Goal: Task Accomplishment & Management: Manage account settings

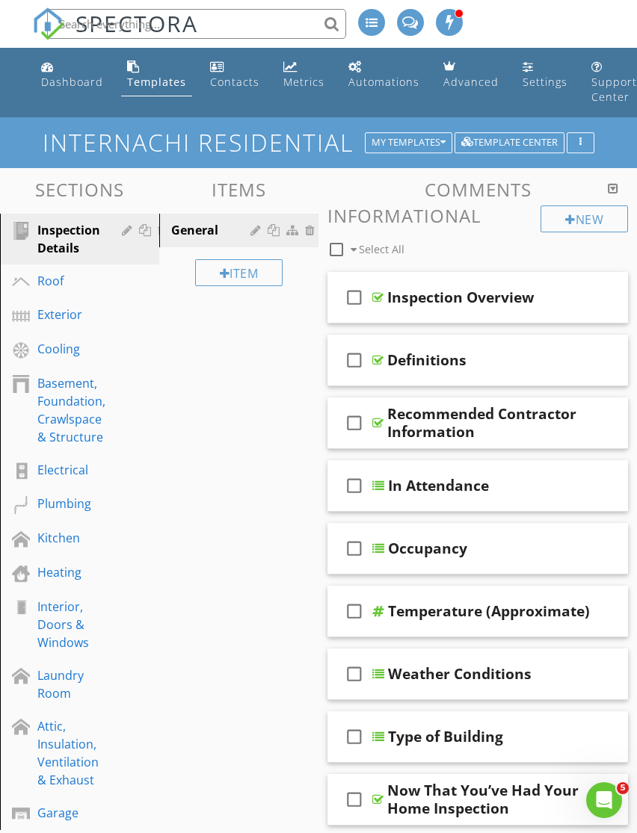
click at [531, 72] on link "Settings" at bounding box center [544, 75] width 57 height 43
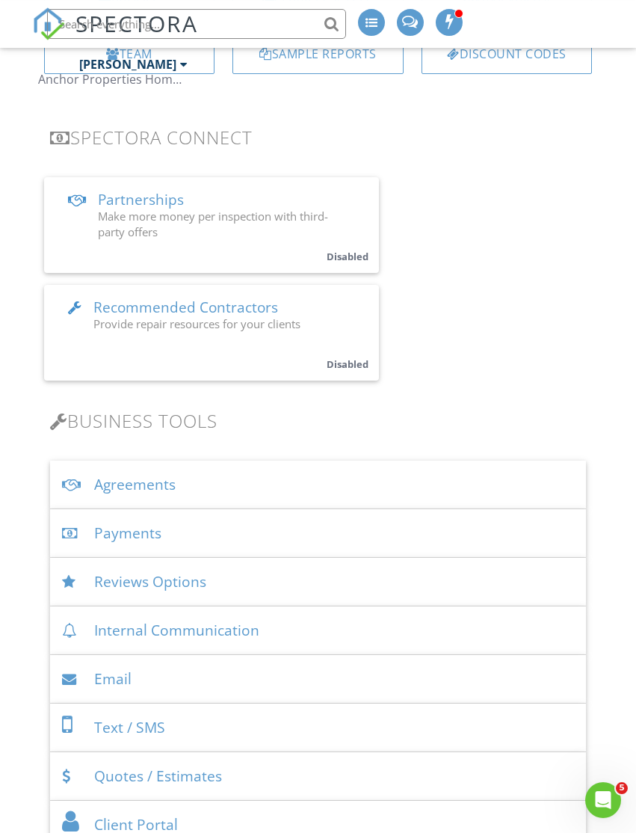
click at [478, 484] on div "Agreements" at bounding box center [318, 484] width 537 height 49
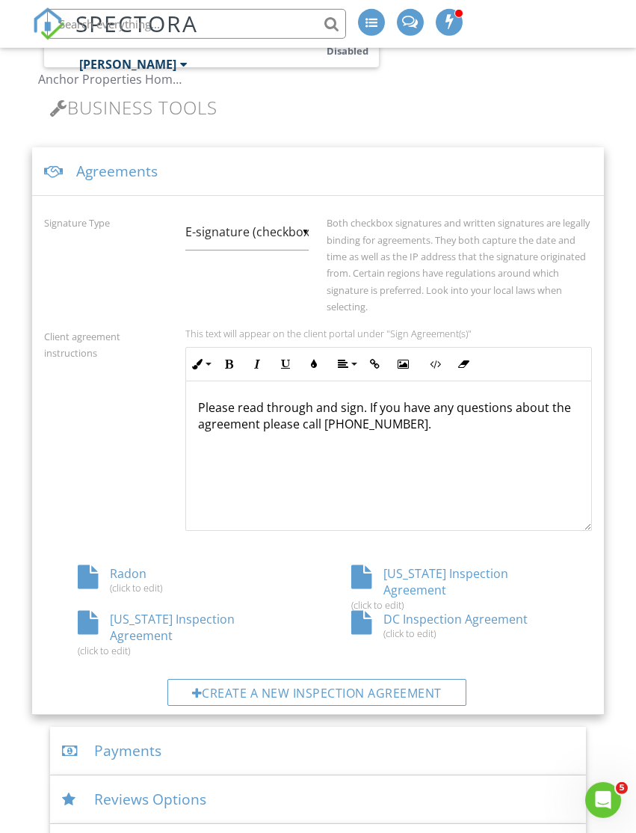
scroll to position [596, 0]
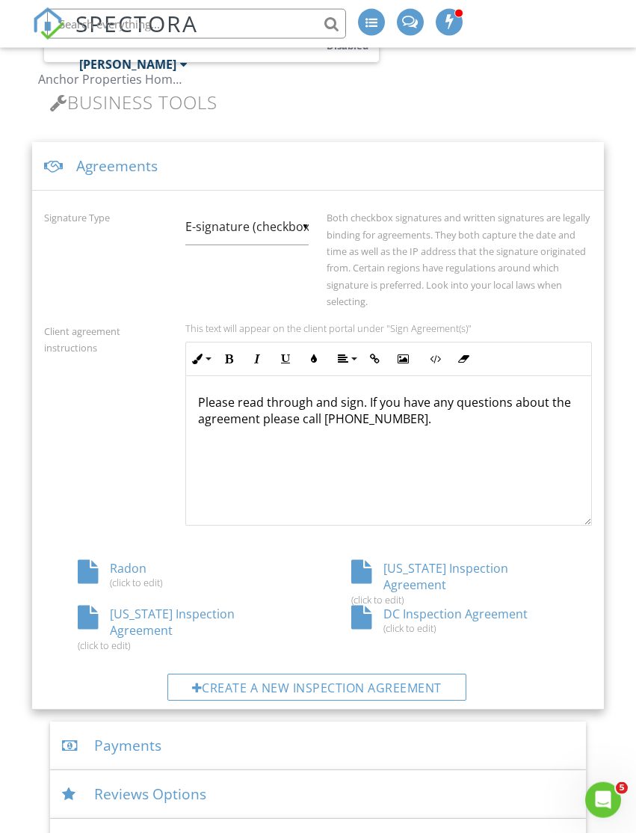
click at [135, 563] on div "Radon (click to edit)" at bounding box center [181, 574] width 274 height 28
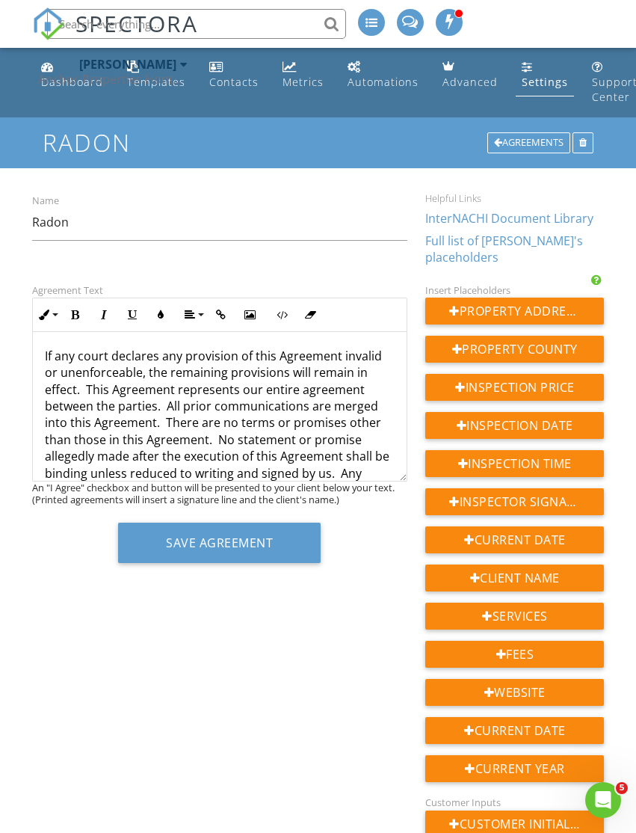
scroll to position [1811, 0]
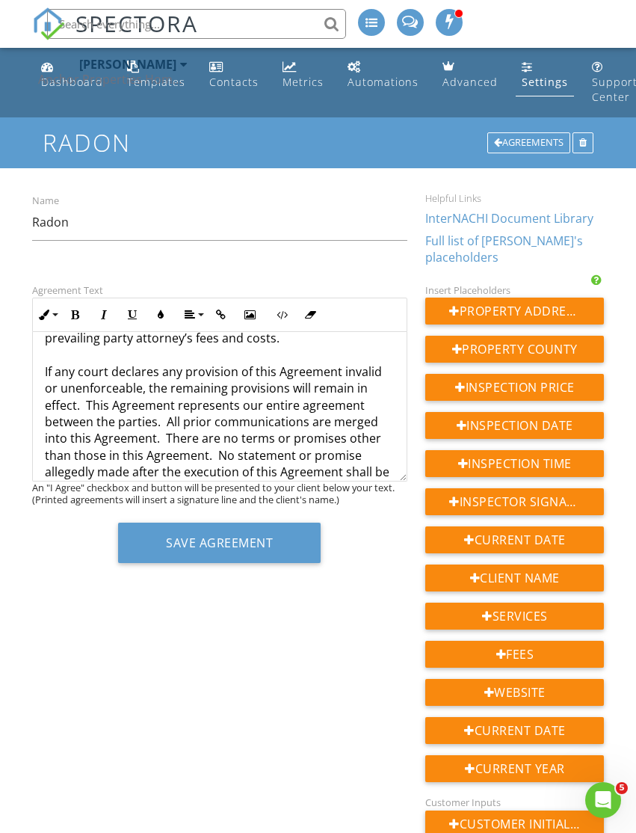
click at [186, 542] on button "Save Agreement" at bounding box center [219, 542] width 203 height 40
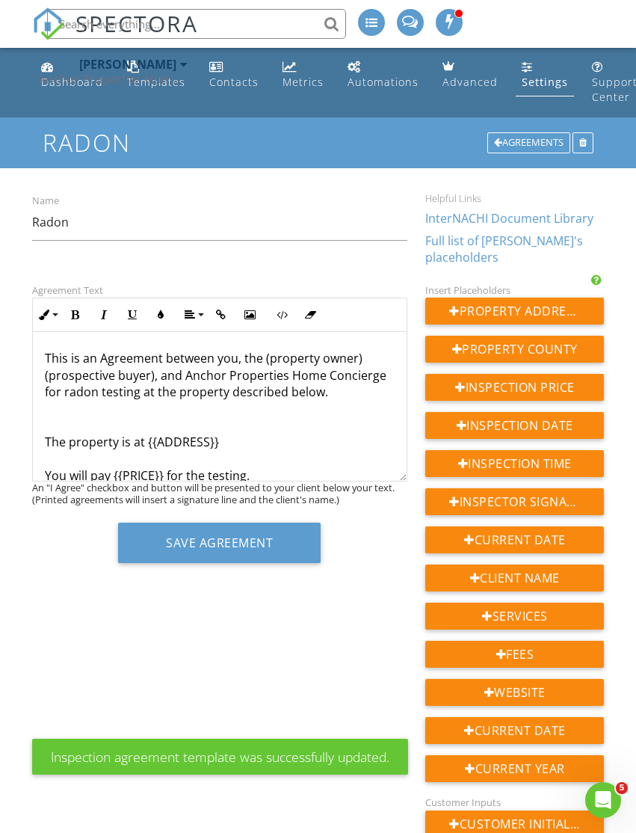
click at [518, 137] on div "Agreements" at bounding box center [528, 142] width 83 height 21
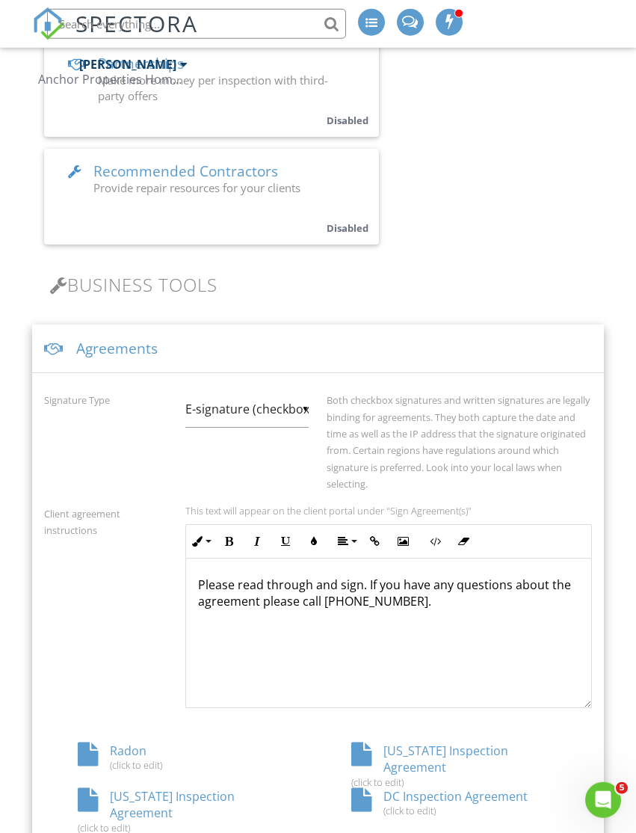
click at [78, 346] on div "Agreements" at bounding box center [318, 348] width 573 height 49
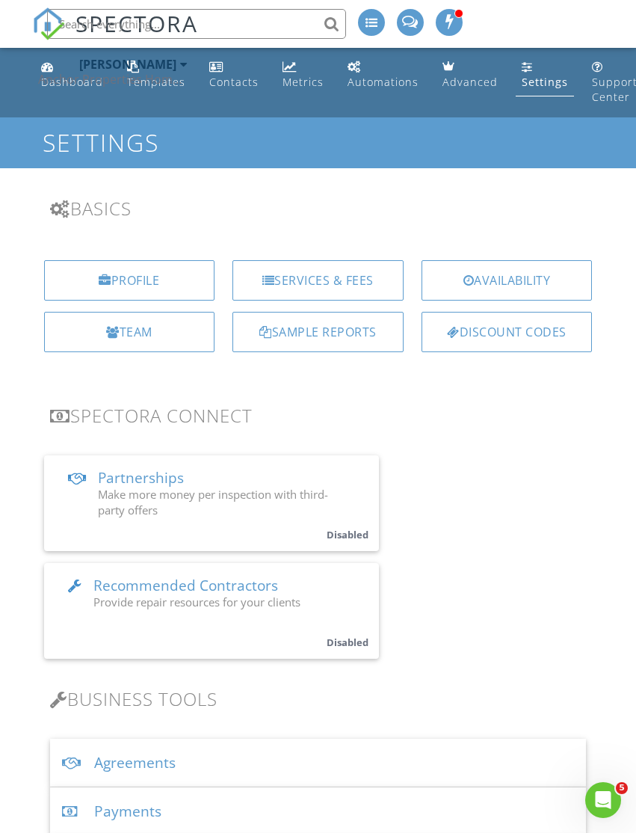
click at [357, 280] on div "Services & Fees" at bounding box center [317, 280] width 171 height 40
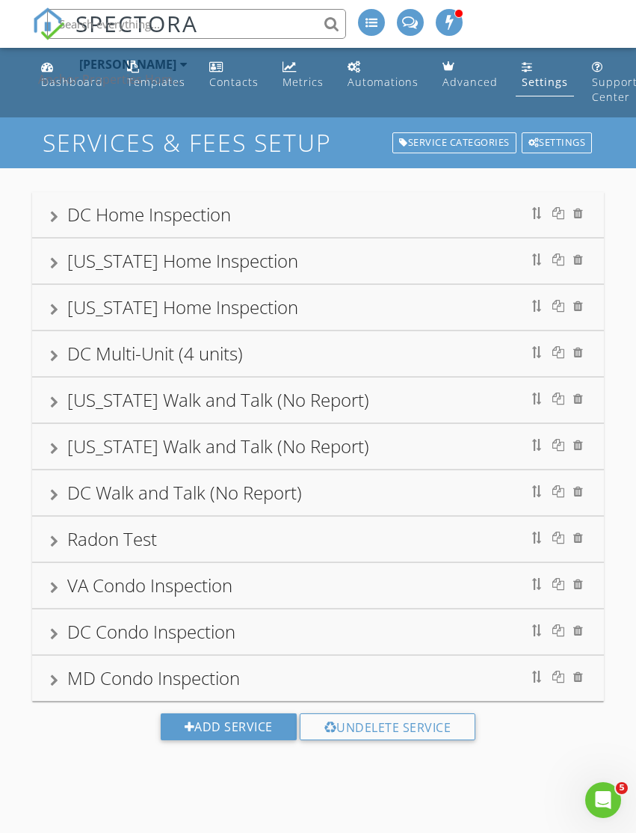
click at [288, 558] on div "Radon Test" at bounding box center [318, 538] width 573 height 45
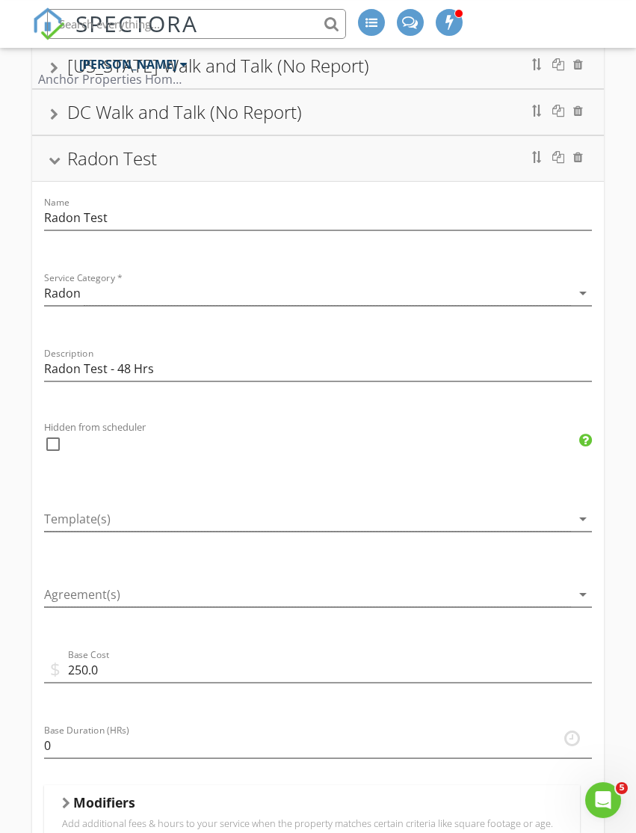
scroll to position [387, 0]
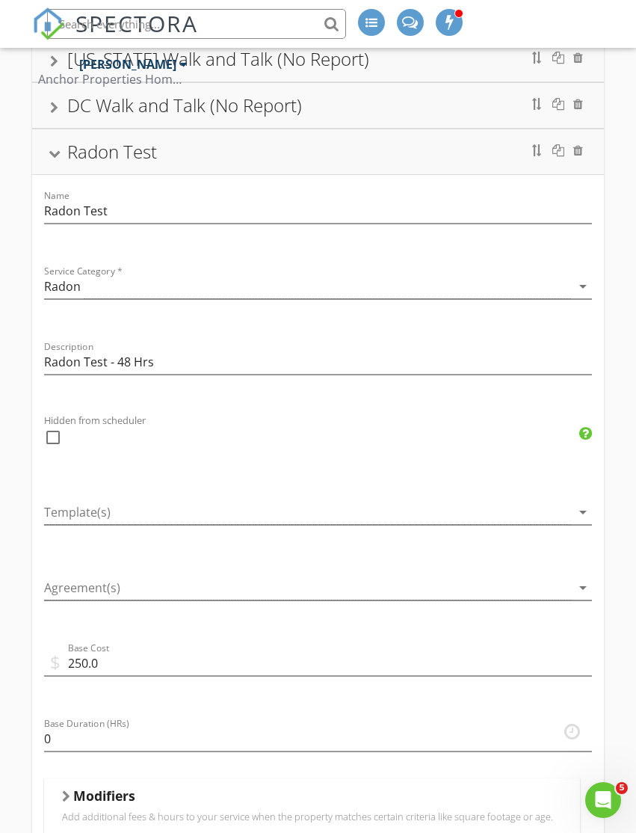
click at [333, 513] on div at bounding box center [308, 512] width 528 height 25
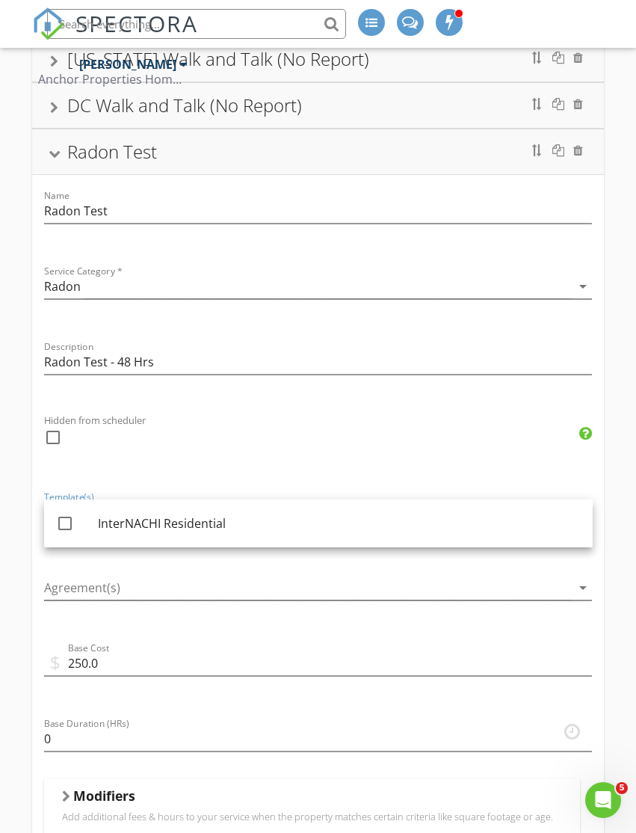
click at [425, 429] on div "check_box_outline_blank" at bounding box center [318, 444] width 549 height 39
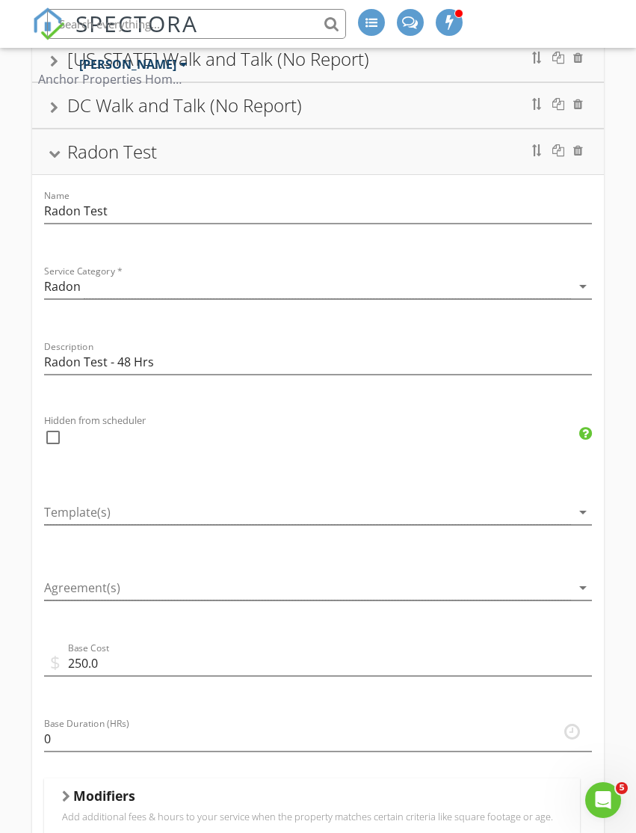
click at [289, 593] on div at bounding box center [308, 587] width 528 height 25
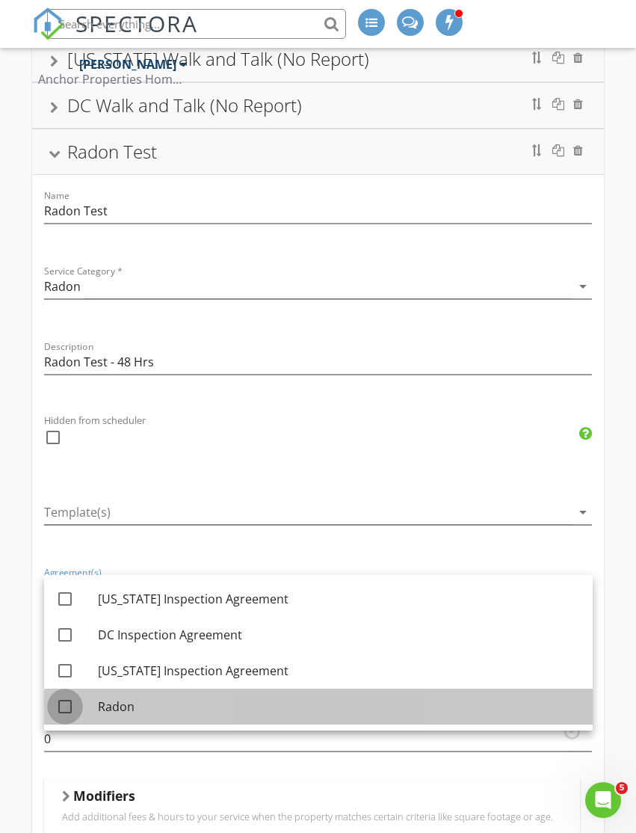
click at [77, 706] on div at bounding box center [64, 706] width 25 height 25
checkbox input "true"
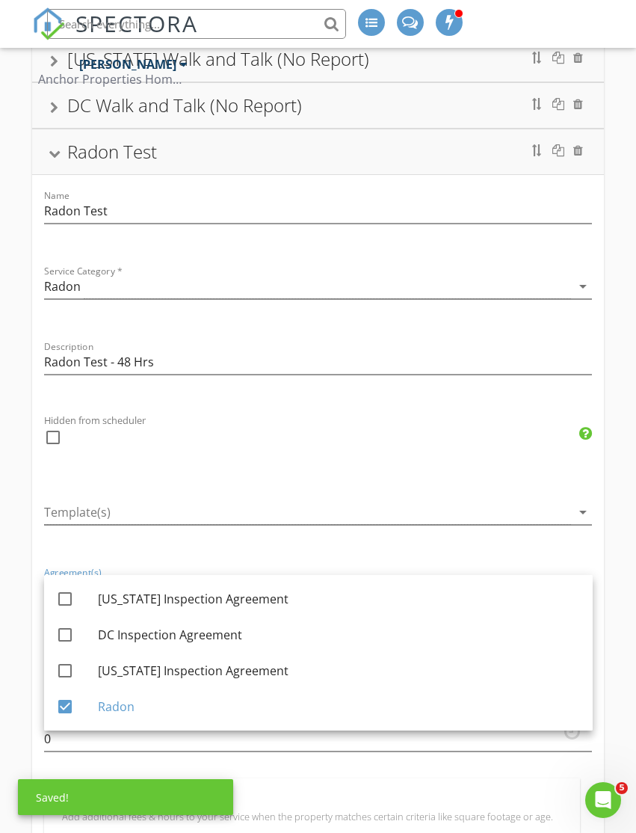
click at [347, 451] on div "check_box_outline_blank" at bounding box center [318, 444] width 549 height 39
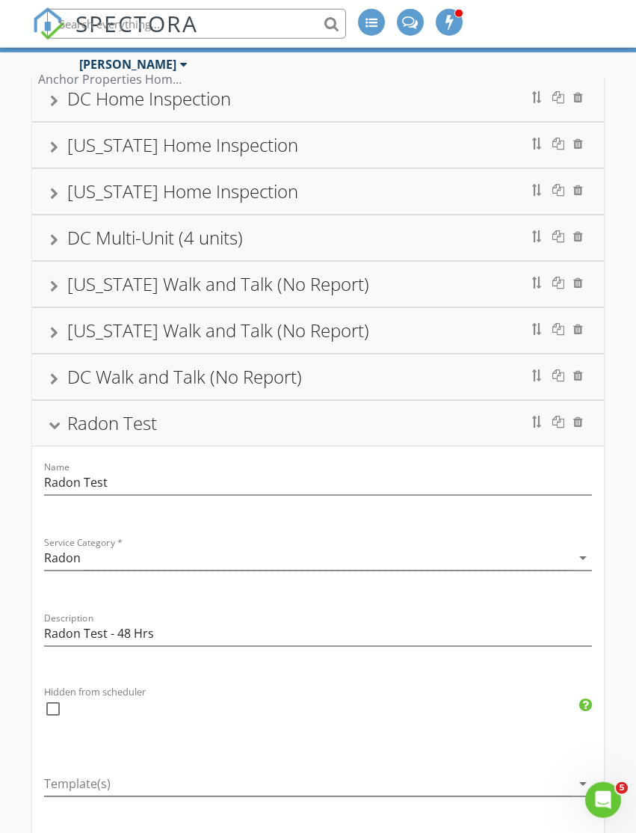
scroll to position [0, 0]
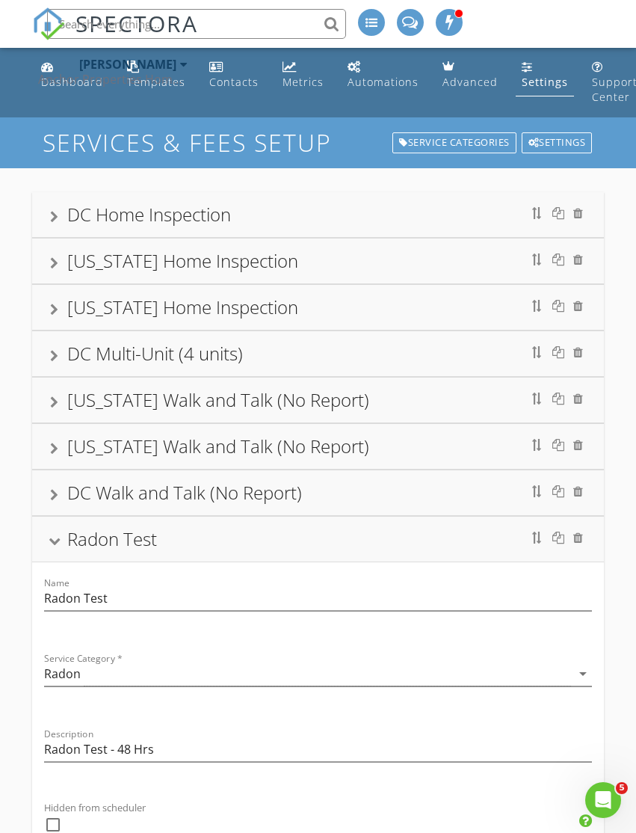
click at [534, 69] on link "Settings" at bounding box center [545, 75] width 58 height 43
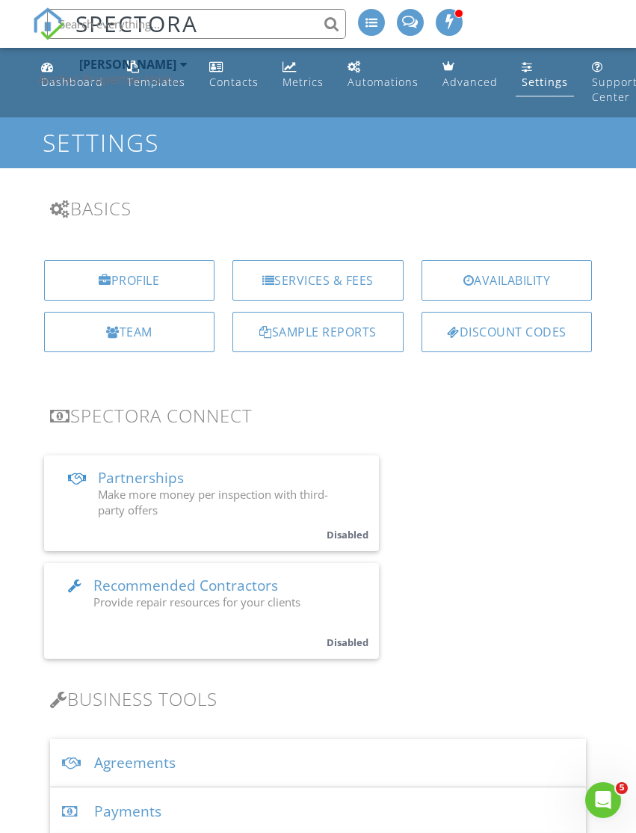
click at [149, 90] on div "Jonathan Williams Anchor Properties Home Concierge" at bounding box center [112, 72] width 149 height 48
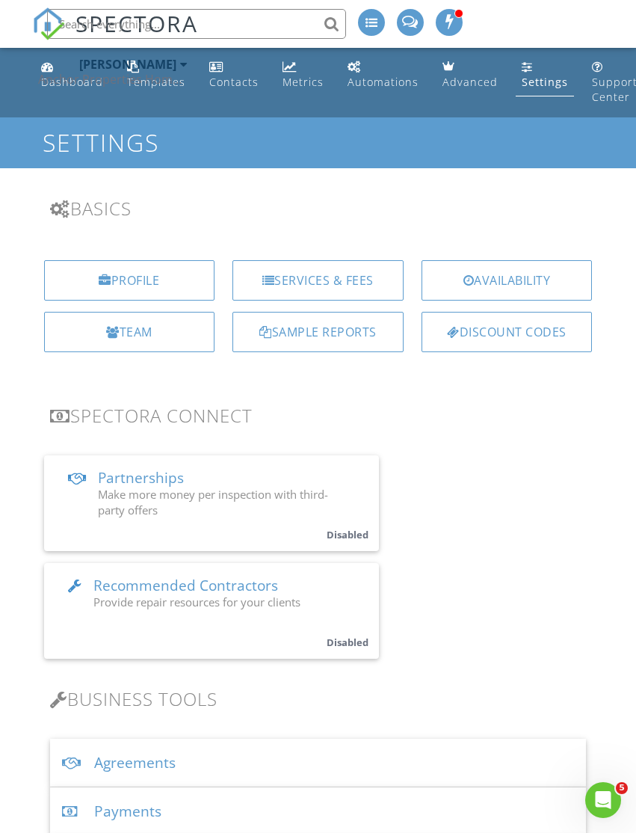
click at [154, 86] on div "Anchor Properties Home Concierge" at bounding box center [112, 79] width 149 height 15
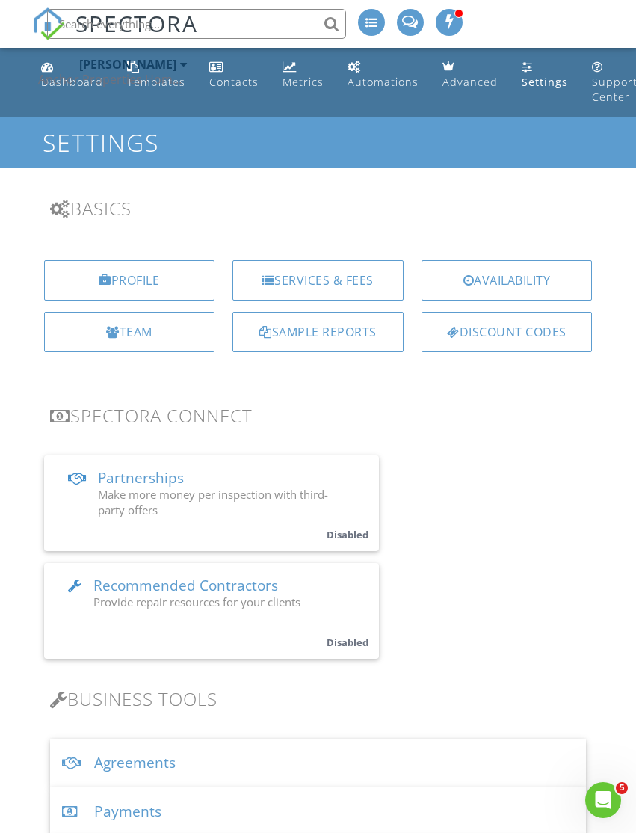
click at [145, 59] on div "[PERSON_NAME]" at bounding box center [127, 64] width 97 height 15
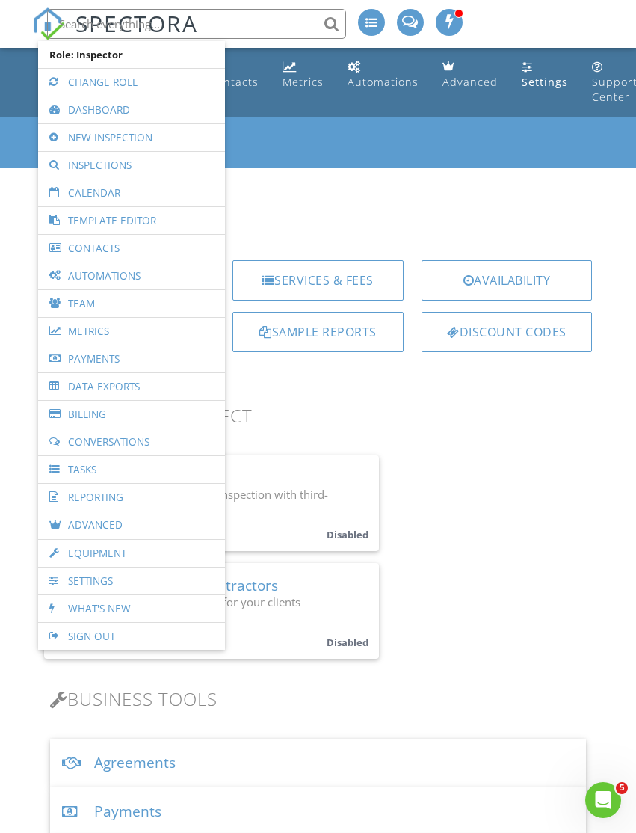
click at [353, 203] on h3 "Basics" at bounding box center [318, 208] width 537 height 20
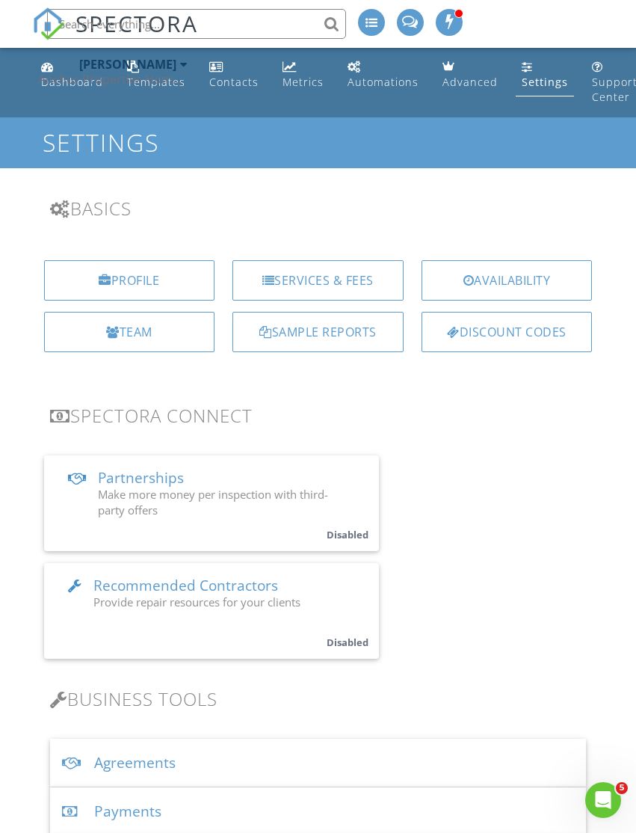
click at [61, 82] on div "Anchor Properties Home Concierge" at bounding box center [112, 79] width 149 height 15
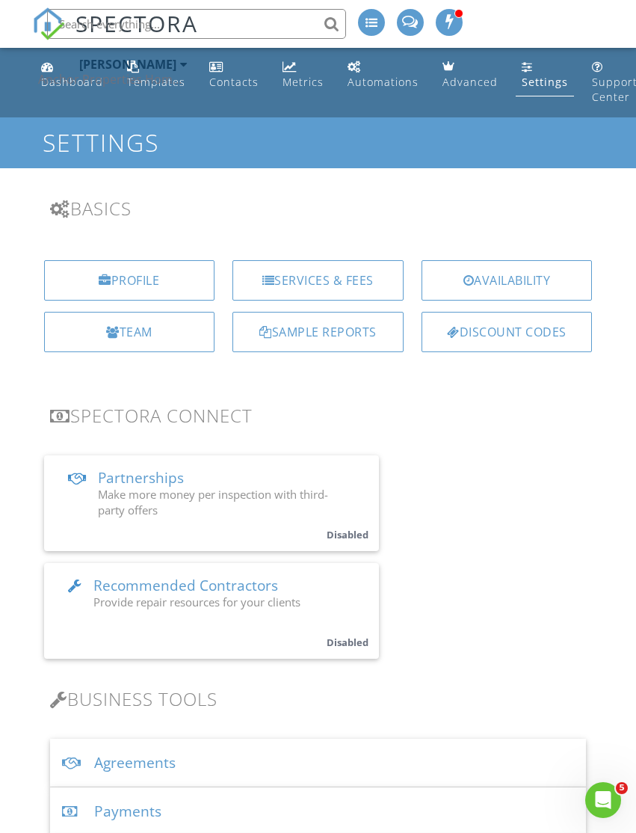
click at [155, 90] on div "Jonathan Williams Anchor Properties Home Concierge" at bounding box center [112, 72] width 149 height 48
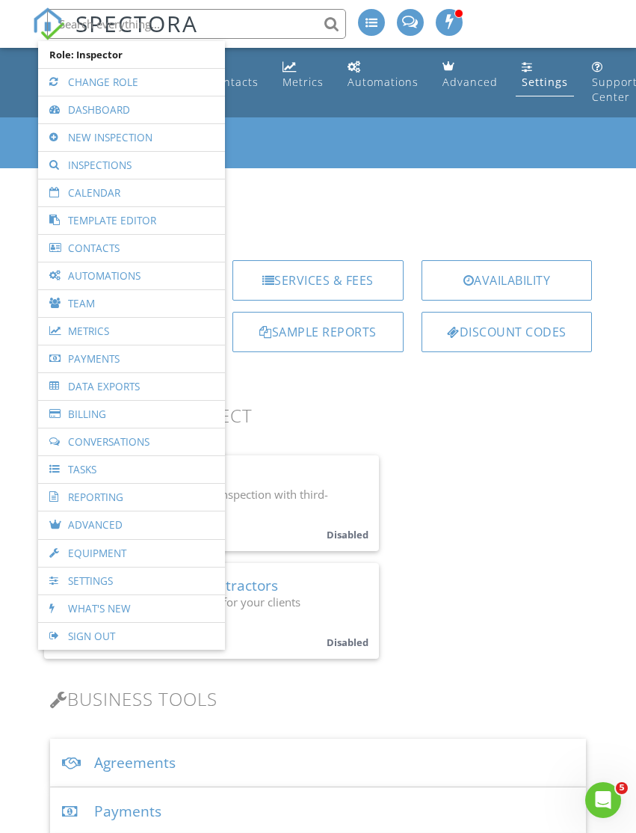
click at [161, 224] on link "Template Editor" at bounding box center [132, 220] width 172 height 27
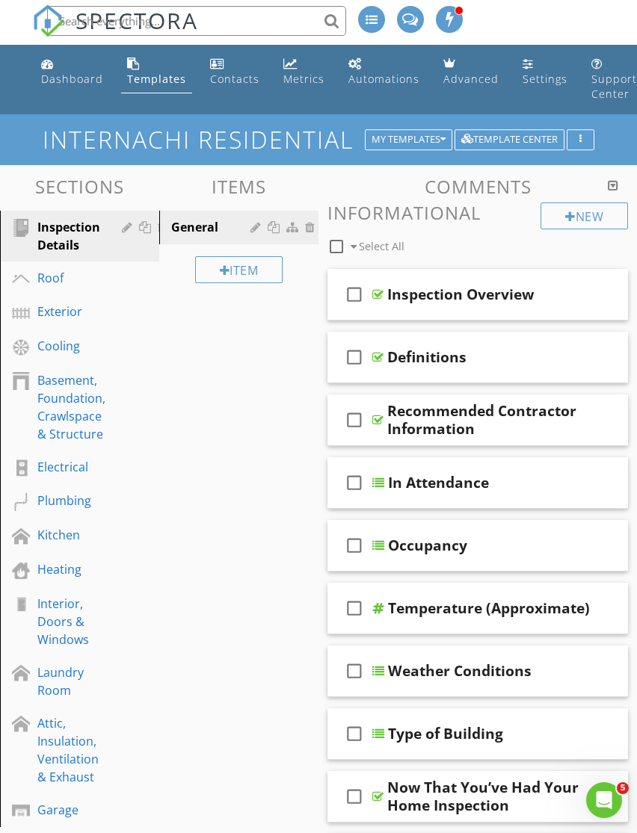
click at [534, 139] on div "Template Center" at bounding box center [509, 140] width 96 height 10
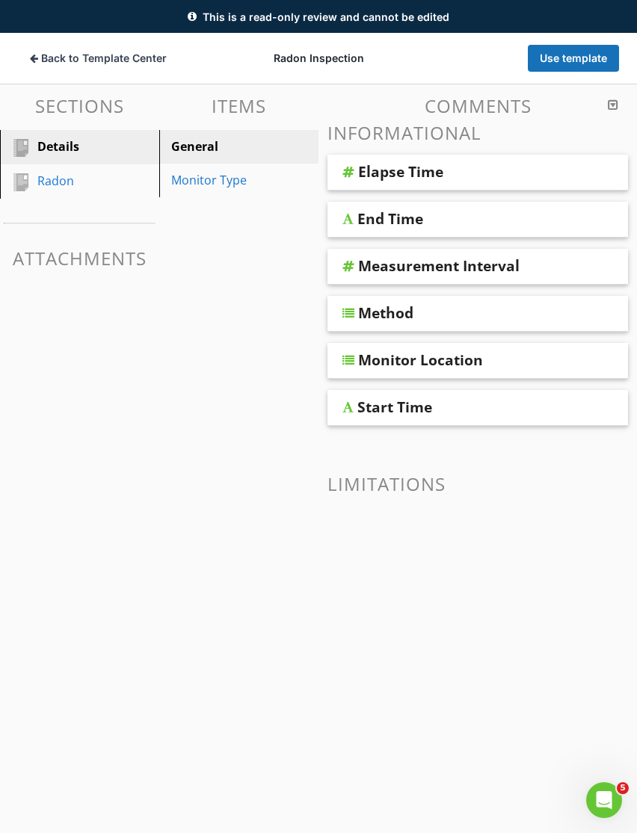
click at [49, 58] on span "Back to Template Center" at bounding box center [104, 58] width 126 height 15
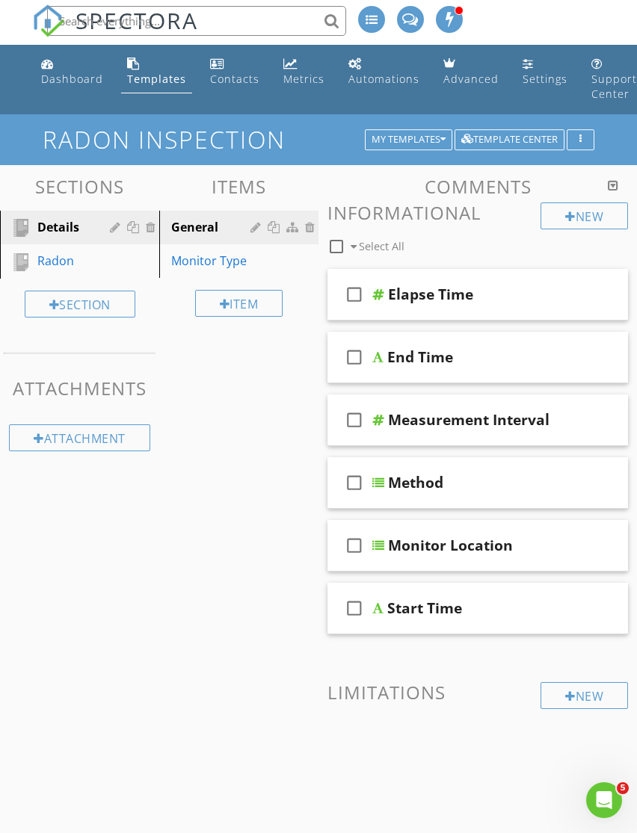
click at [411, 139] on div "My Templates" at bounding box center [408, 140] width 74 height 10
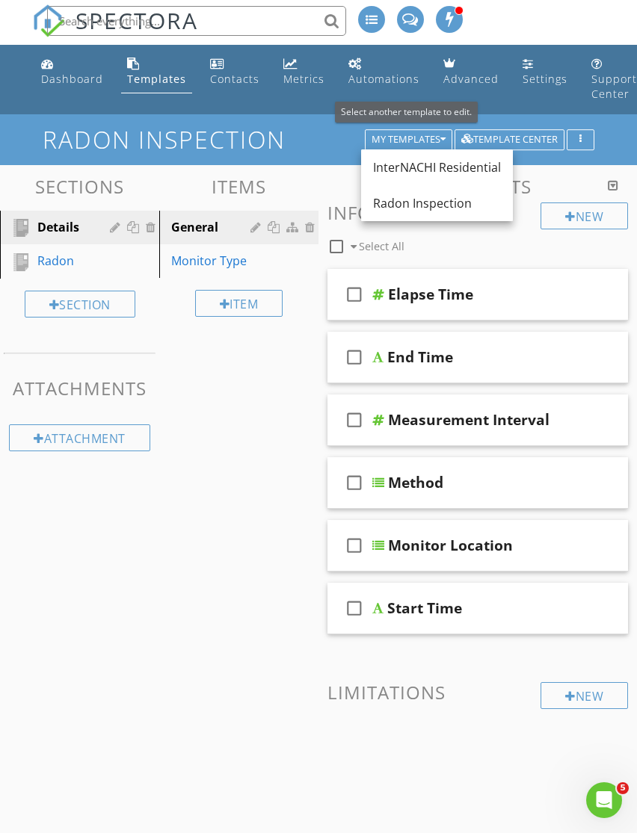
click at [247, 462] on div "Sections Details Radon Section Attachments Attachment Items General Monitor Typ…" at bounding box center [318, 501] width 637 height 673
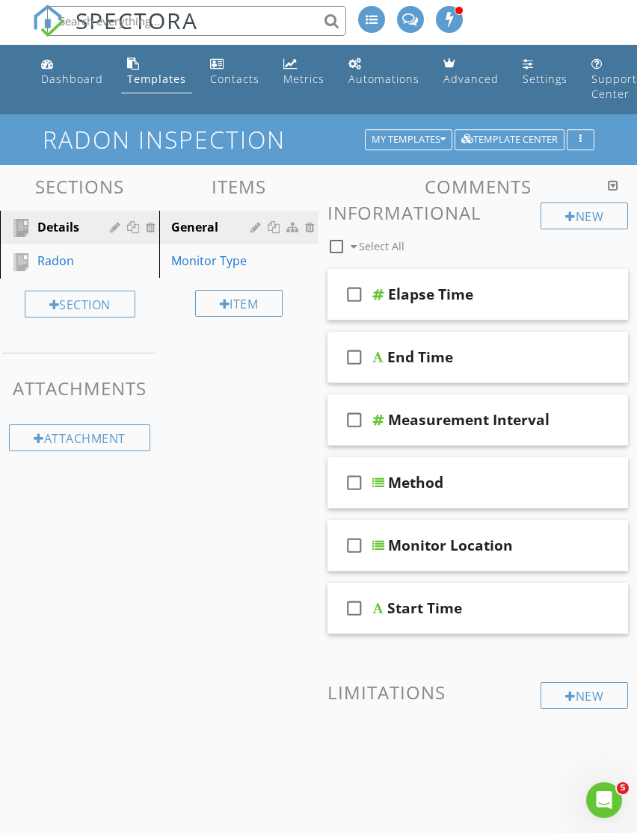
click at [526, 56] on link "Settings" at bounding box center [544, 72] width 57 height 43
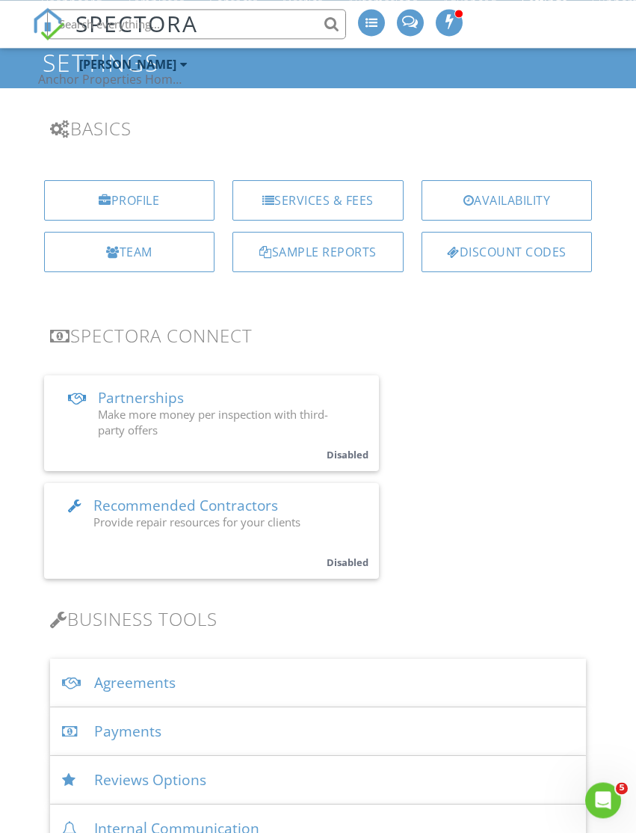
scroll to position [72, 0]
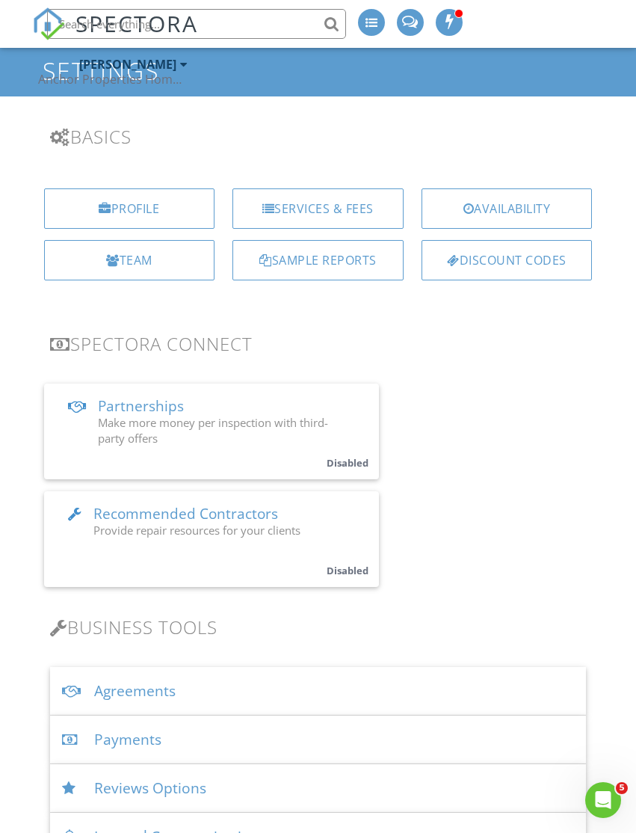
click at [316, 202] on div "Services & Fees" at bounding box center [317, 208] width 171 height 40
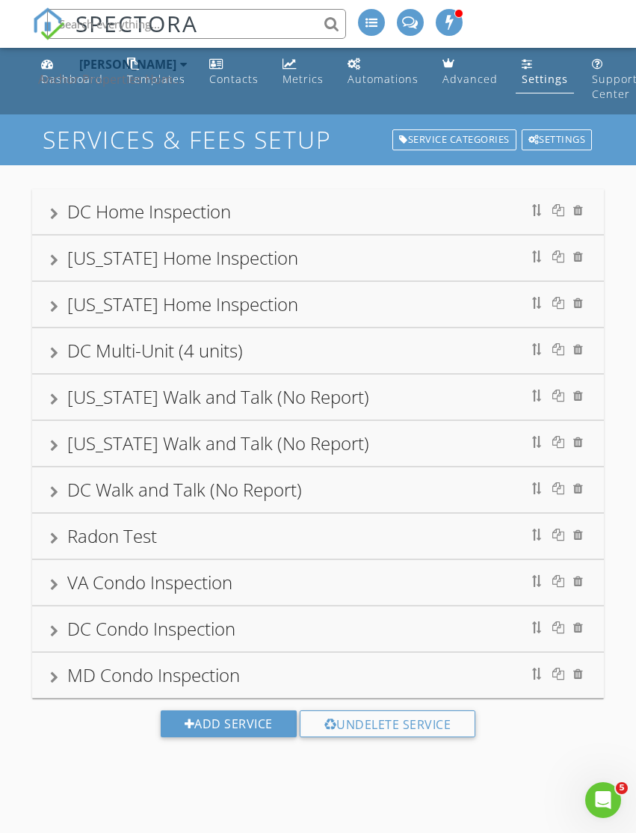
click at [335, 546] on div "Radon Test" at bounding box center [318, 535] width 537 height 27
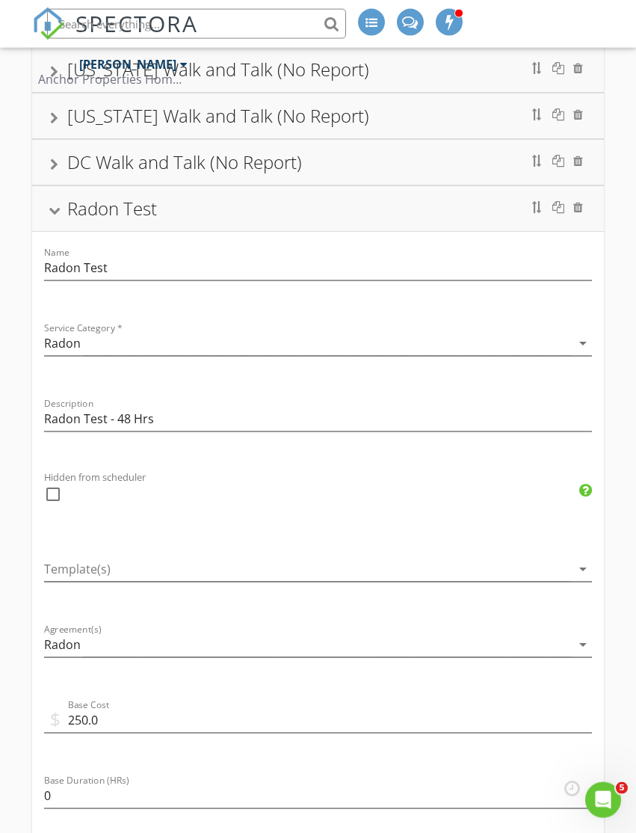
click at [386, 568] on div at bounding box center [308, 569] width 528 height 25
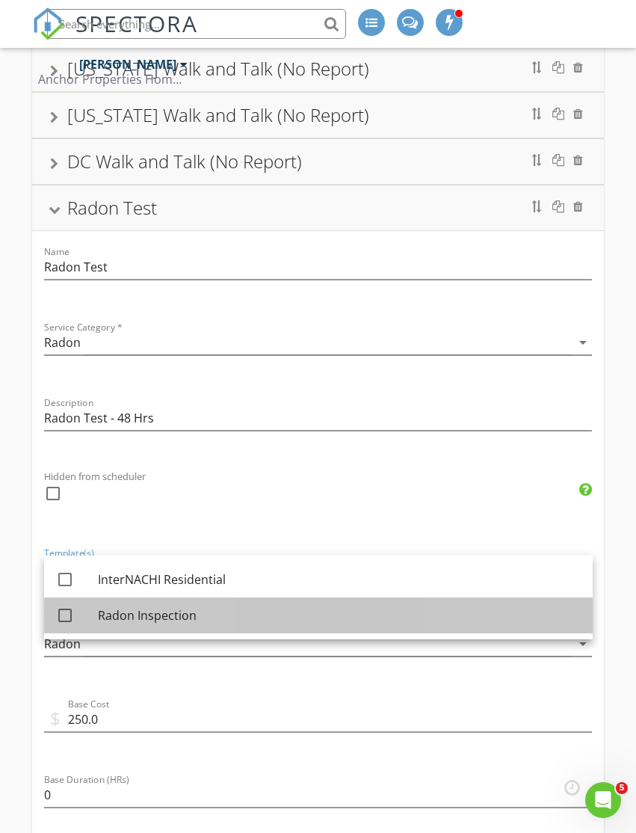
click at [150, 629] on div "Radon Inspection" at bounding box center [339, 615] width 483 height 36
checkbox input "true"
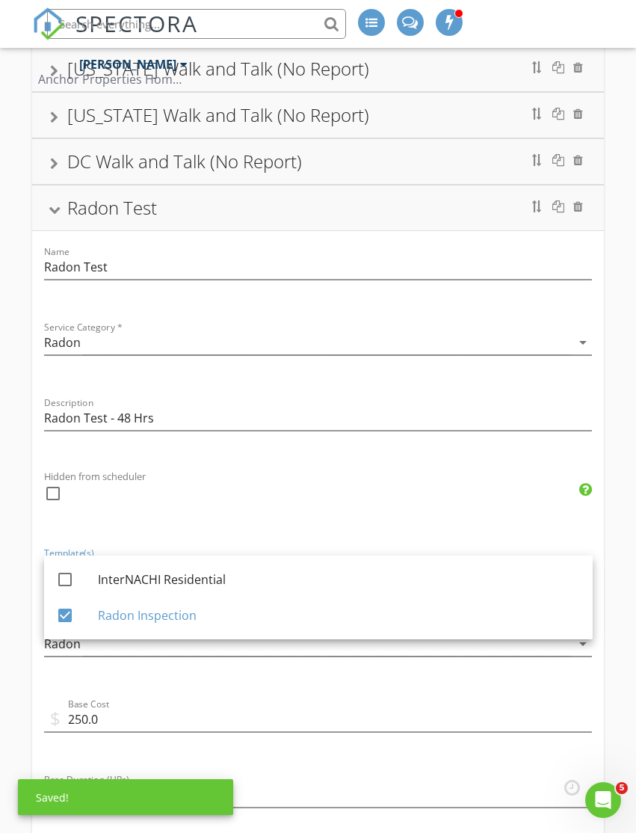
click at [347, 491] on div "check_box_outline_blank" at bounding box center [318, 500] width 549 height 39
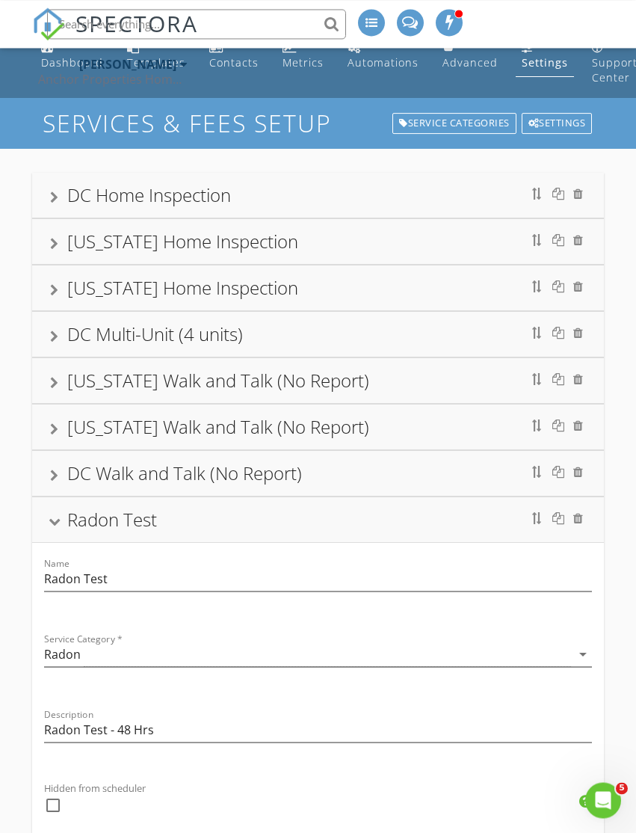
scroll to position [0, 0]
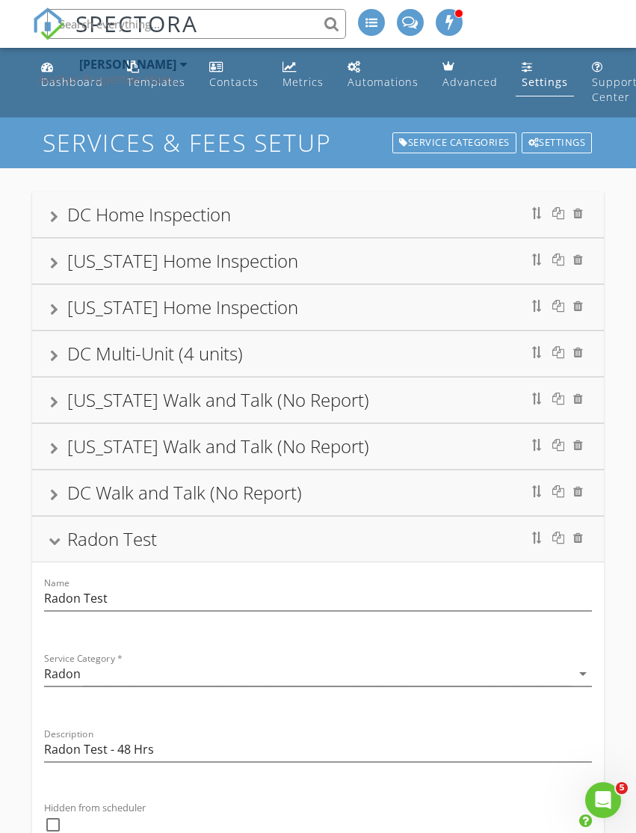
click at [102, 64] on div "[PERSON_NAME]" at bounding box center [127, 64] width 97 height 15
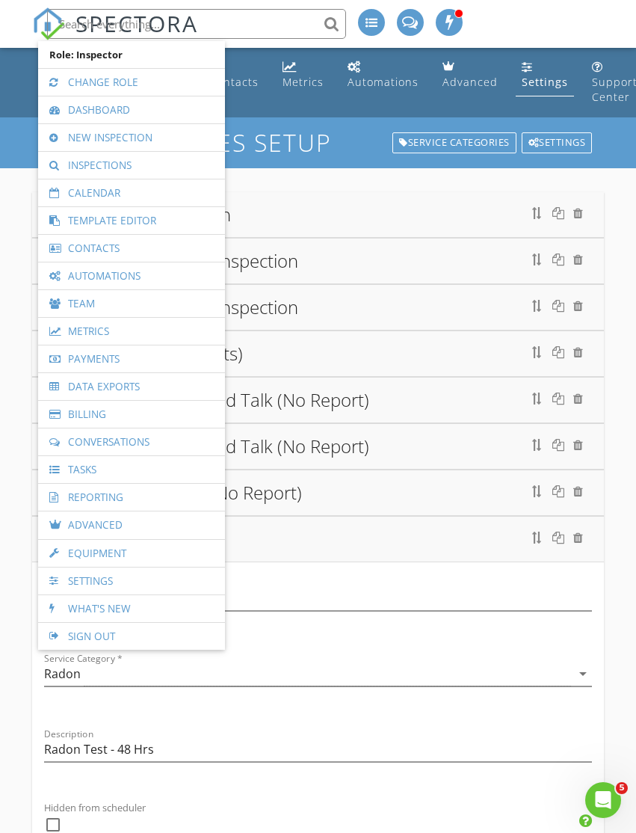
click at [74, 225] on link "Template Editor" at bounding box center [132, 220] width 172 height 27
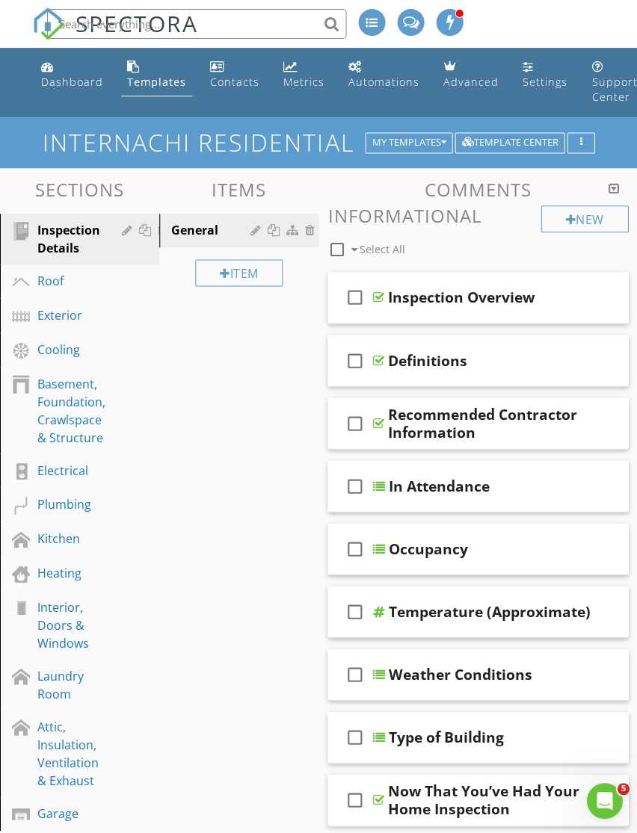
click at [434, 145] on div "My Templates" at bounding box center [408, 143] width 74 height 10
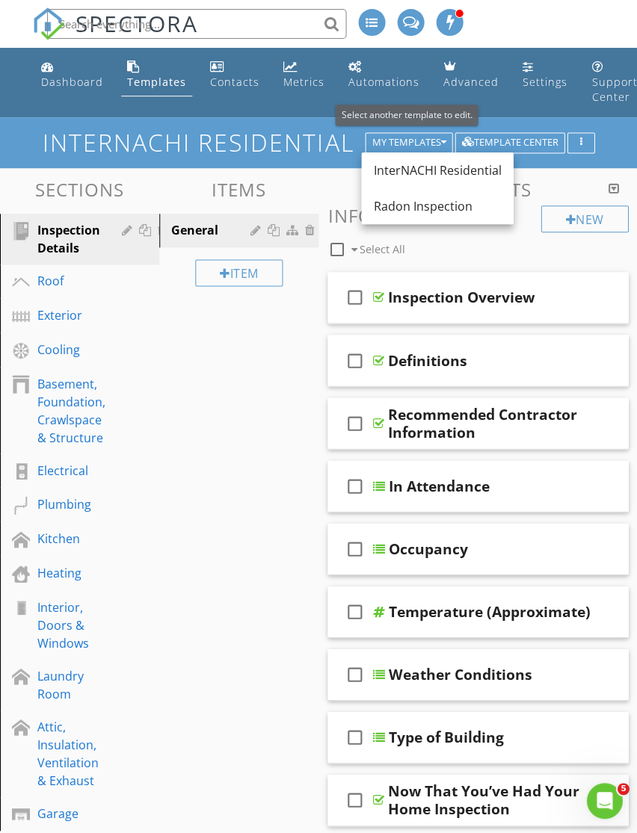
click at [451, 205] on div "Radon Inspection" at bounding box center [437, 206] width 128 height 18
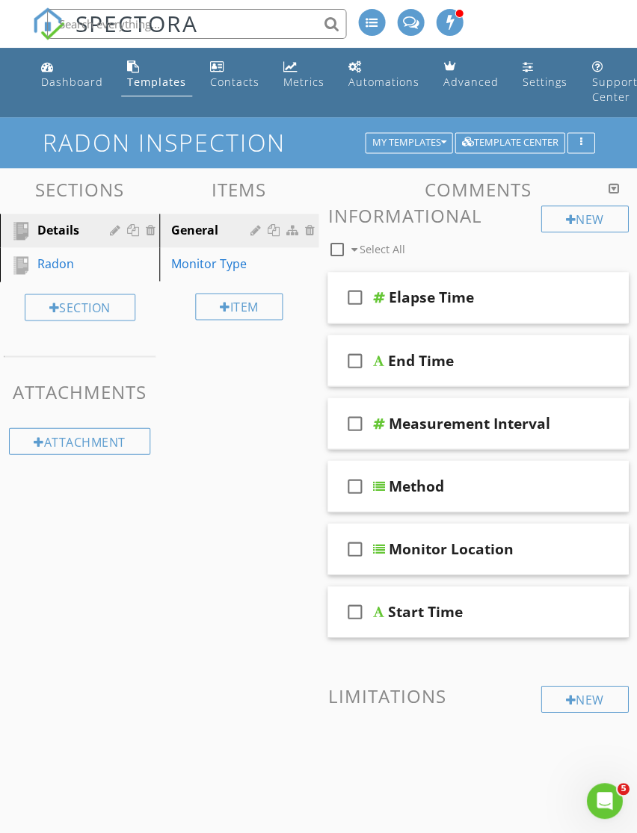
click at [585, 138] on button "button" at bounding box center [581, 142] width 28 height 21
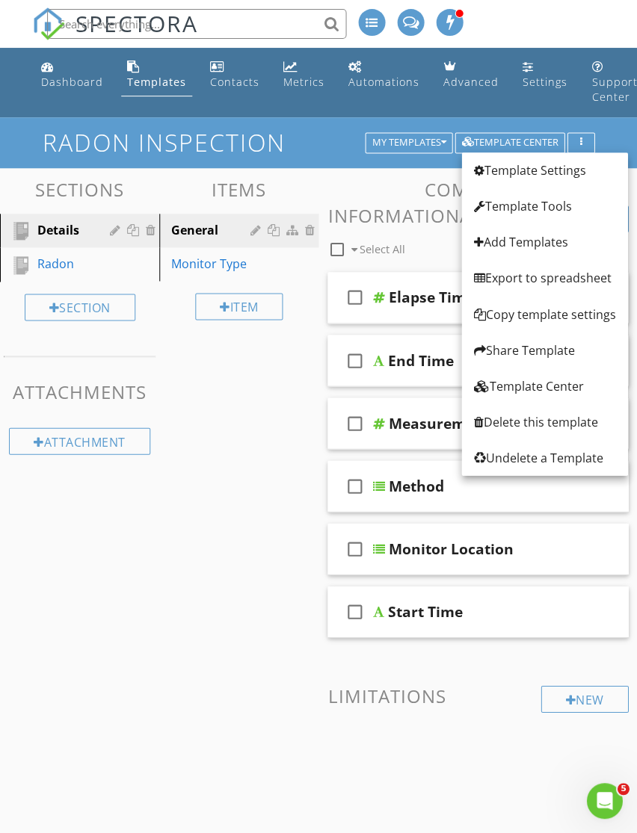
click at [566, 422] on div "Delete this template" at bounding box center [544, 422] width 142 height 18
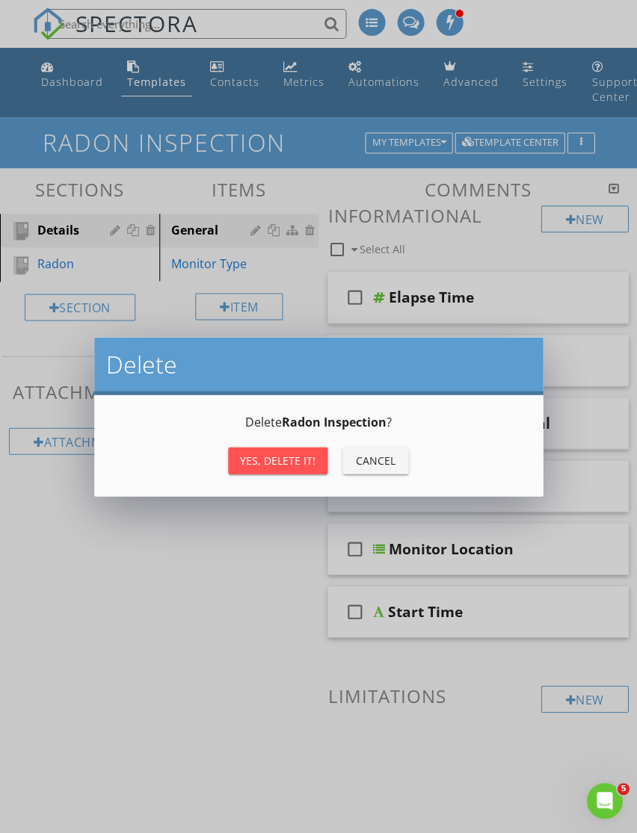
click at [294, 463] on div "Yes, Delete it!" at bounding box center [277, 460] width 75 height 16
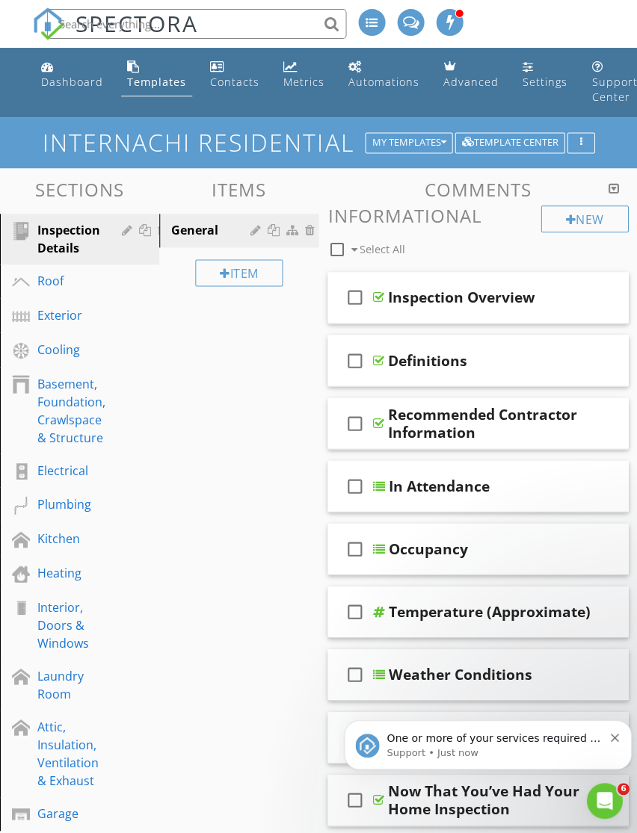
click at [414, 132] on h1 "InterNACHI Residential" at bounding box center [319, 142] width 552 height 26
click at [629, 146] on div "Edit Template Settings Changes to these settings only affect future reports. Na…" at bounding box center [318, 416] width 637 height 833
click at [537, 81] on div "Settings" at bounding box center [544, 82] width 45 height 14
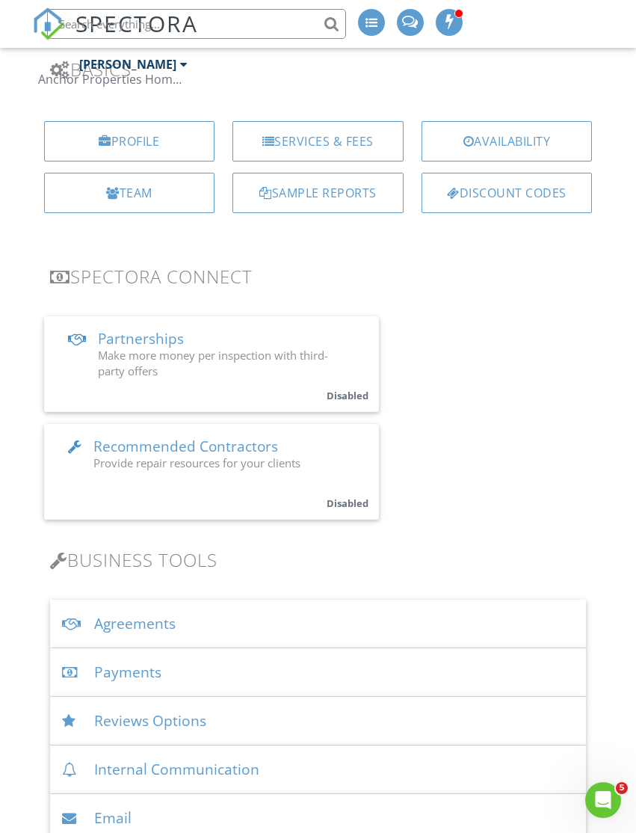
click at [391, 614] on div "Agreements" at bounding box center [318, 623] width 537 height 49
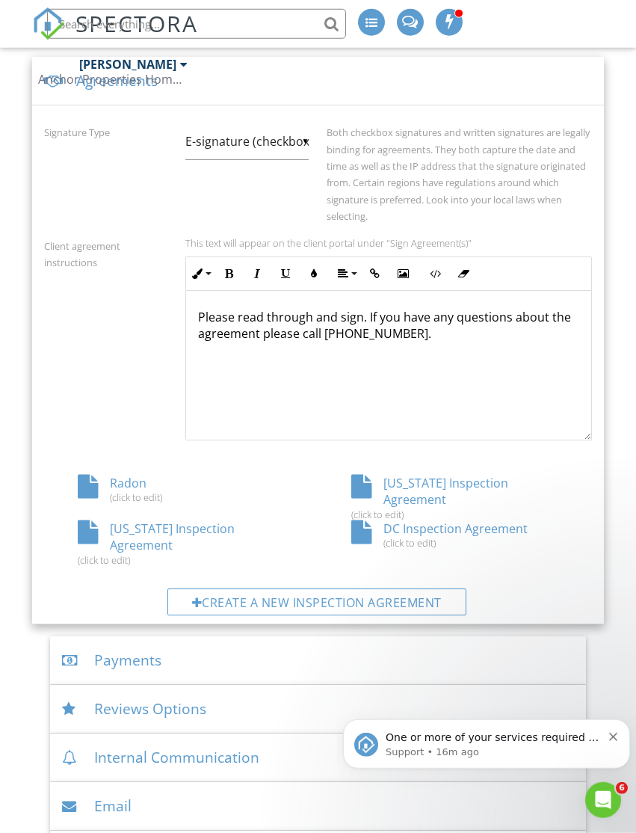
scroll to position [682, 0]
click at [415, 587] on div "Create a new inspection agreement" at bounding box center [316, 600] width 299 height 27
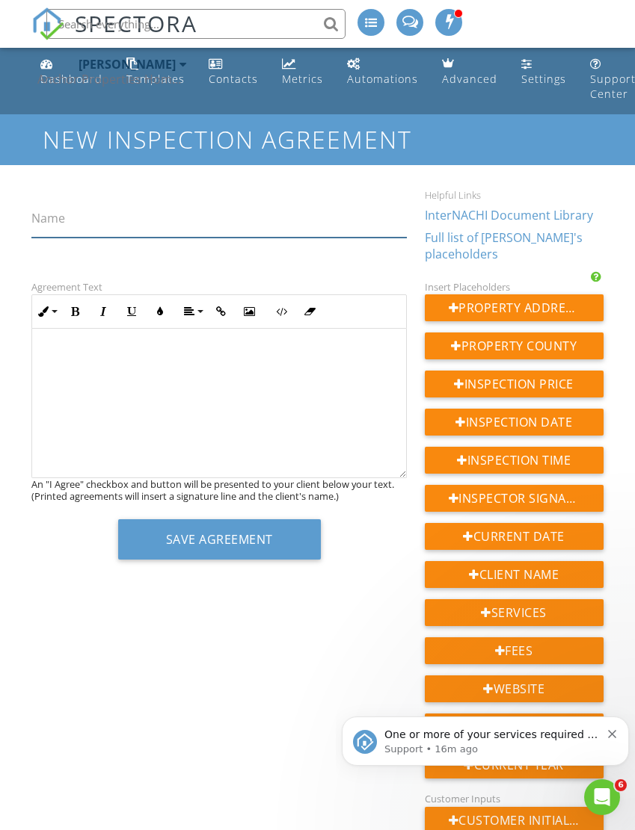
click at [346, 217] on input "Name" at bounding box center [218, 219] width 374 height 37
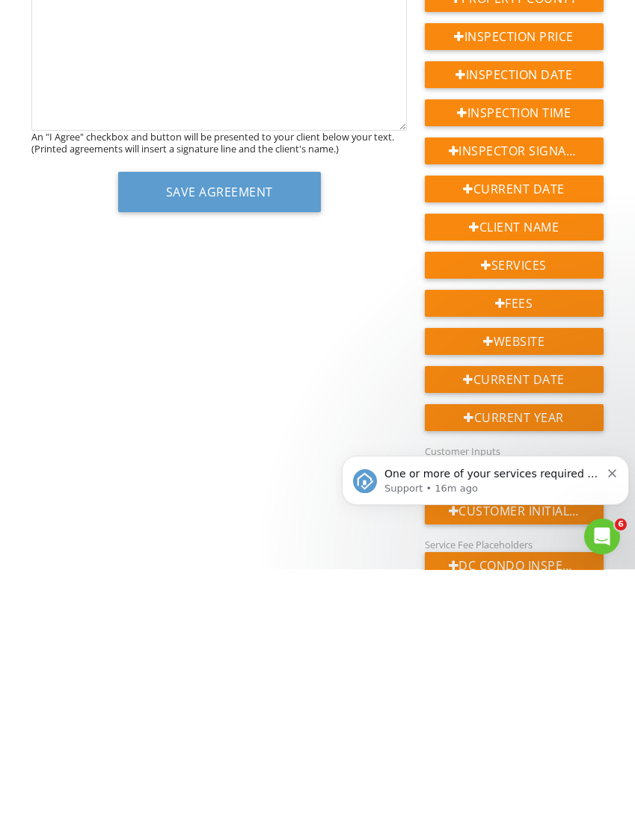
scroll to position [90, 0]
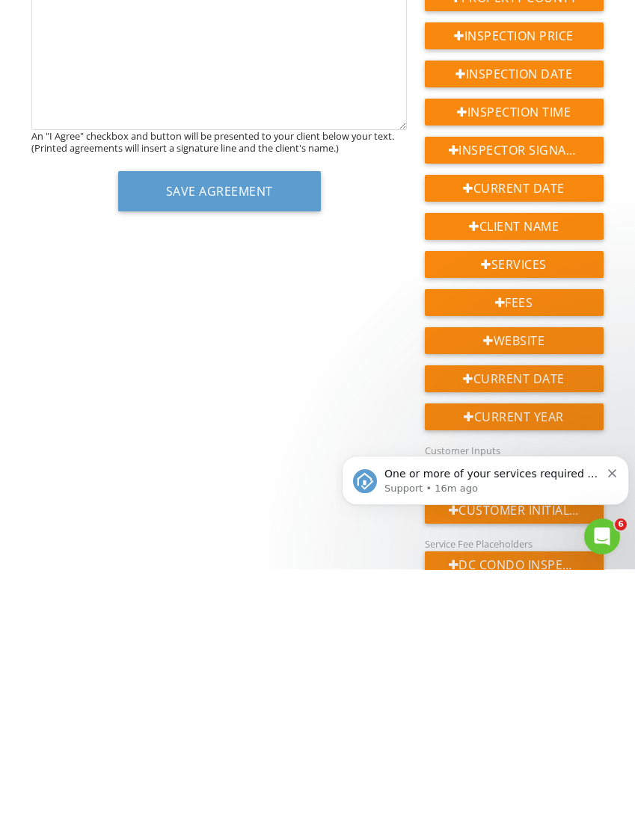
type input "Mold Agreement"
click at [557, 484] on p "Support • 16m ago" at bounding box center [492, 488] width 216 height 13
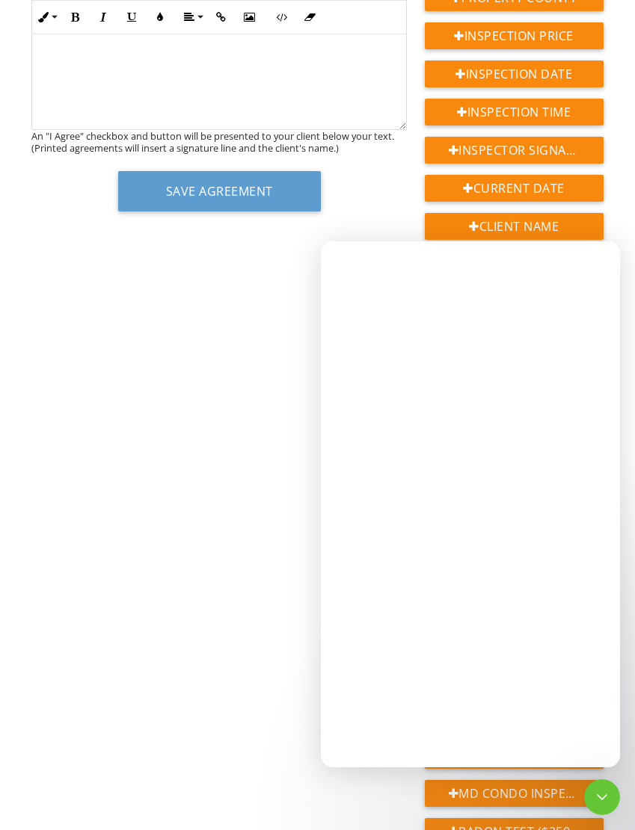
scroll to position [0, 0]
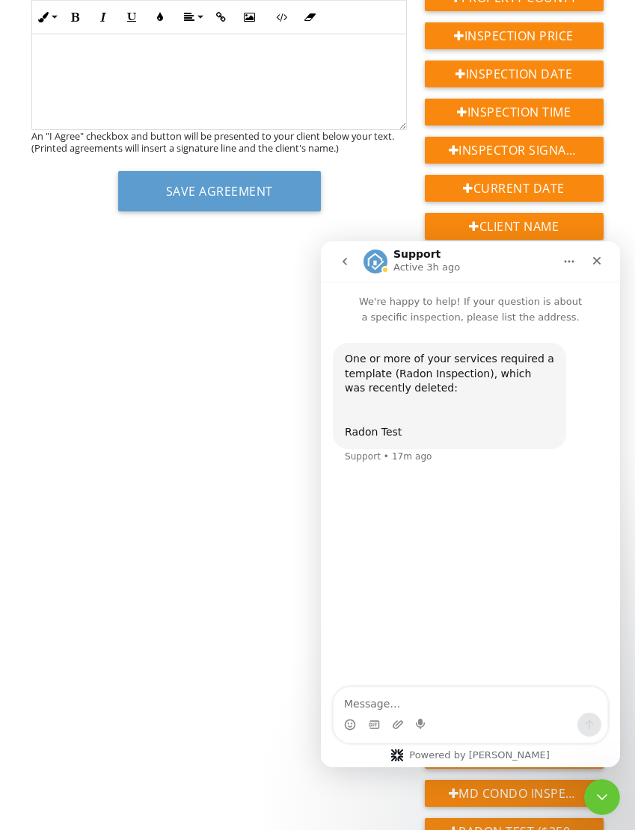
click at [599, 270] on div "Close" at bounding box center [596, 260] width 27 height 27
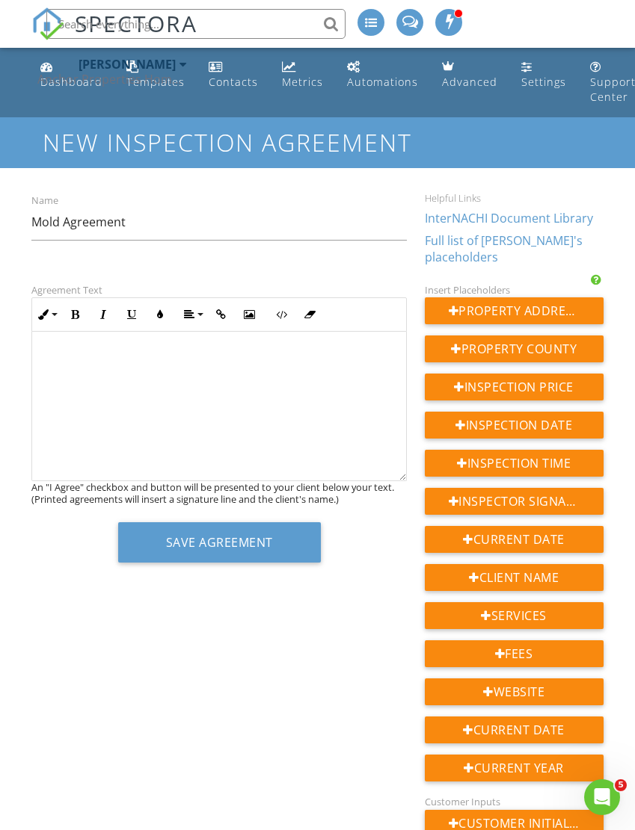
click at [282, 408] on div at bounding box center [218, 406] width 373 height 149
click at [183, 416] on div at bounding box center [218, 406] width 373 height 149
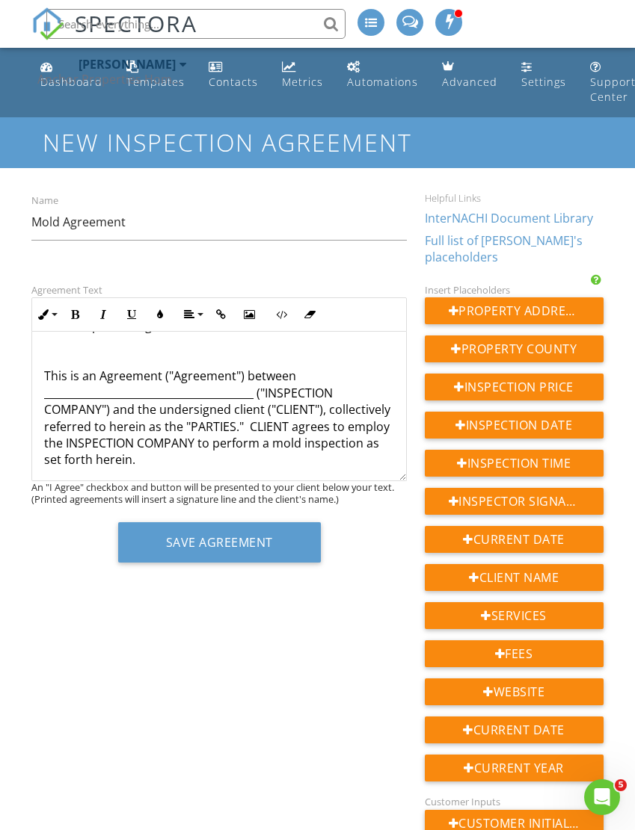
scroll to position [33, 0]
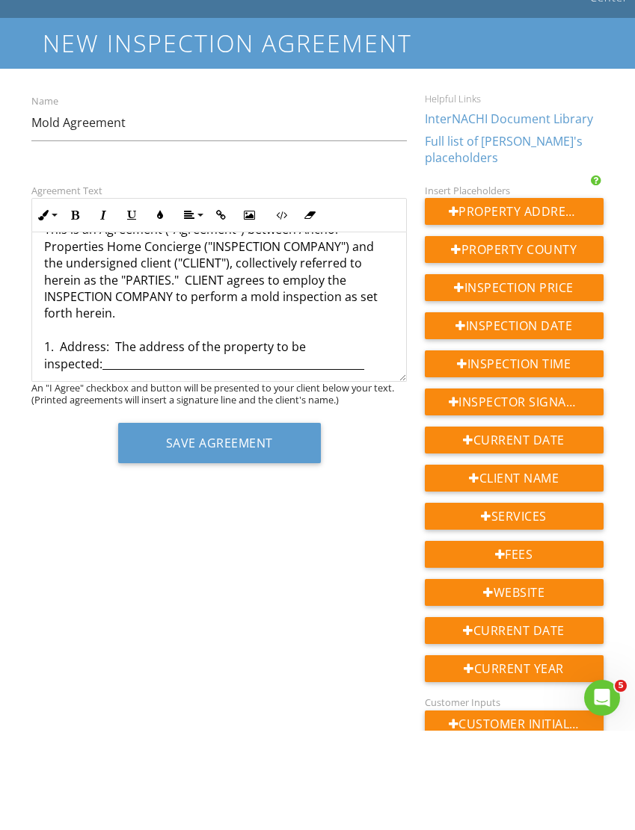
scroll to position [81, 0]
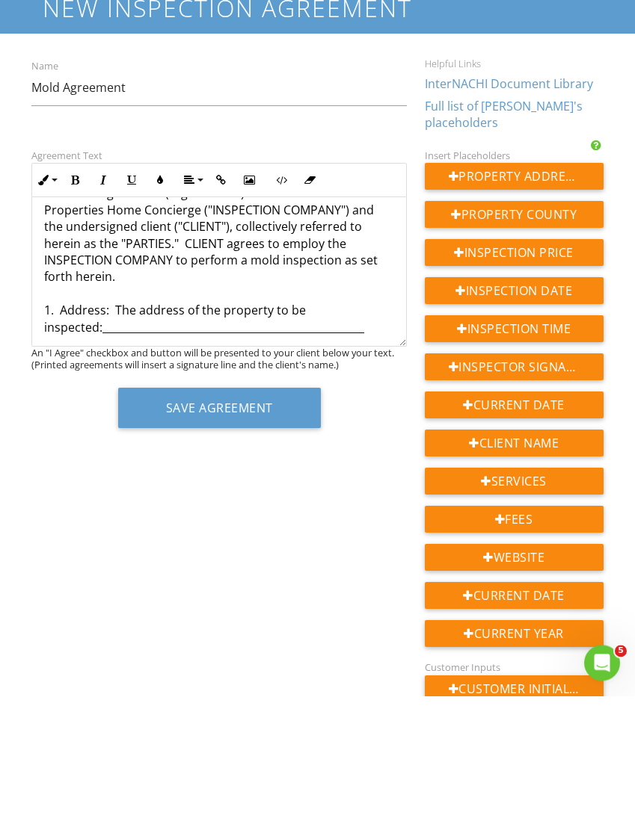
click at [511, 297] on div "Property Address" at bounding box center [514, 310] width 179 height 27
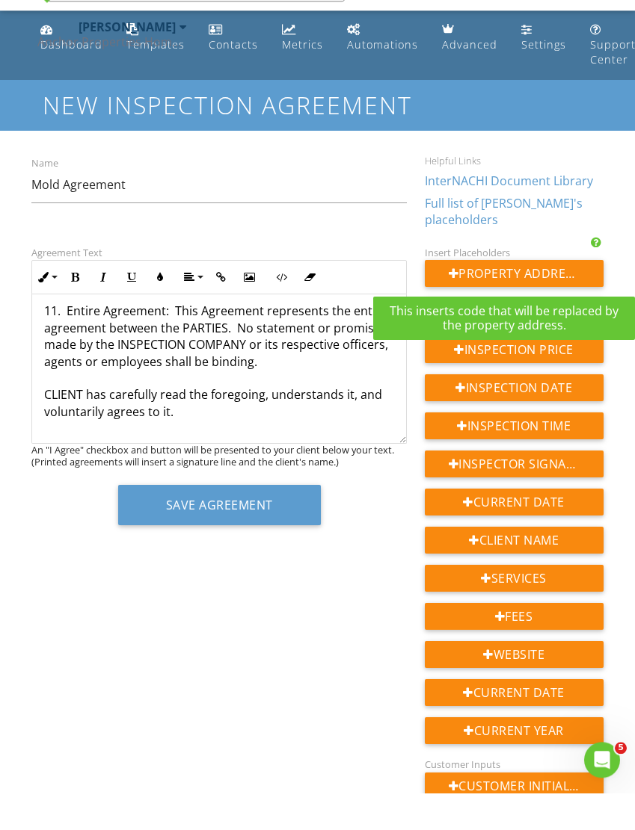
scroll to position [0, 0]
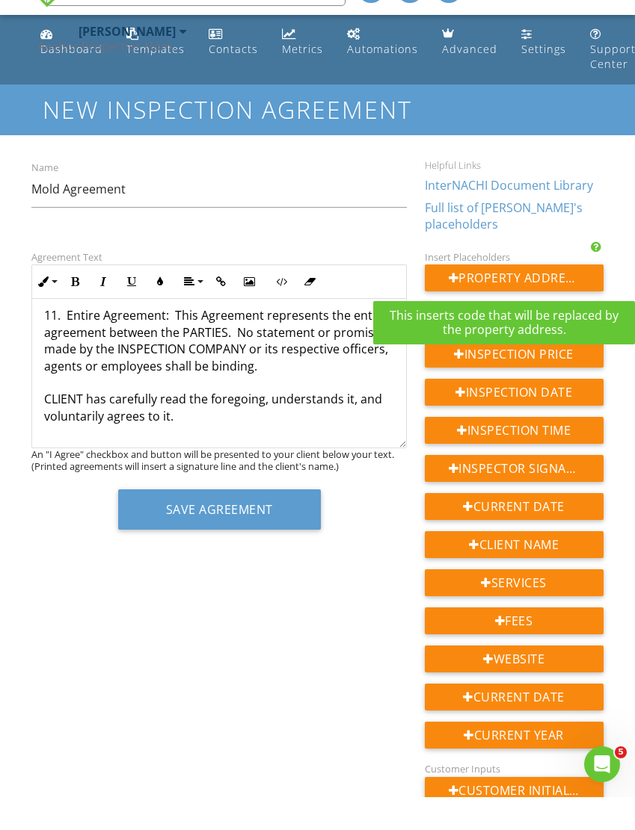
click at [53, 531] on p "{{ADDRESS}}" at bounding box center [218, 539] width 349 height 16
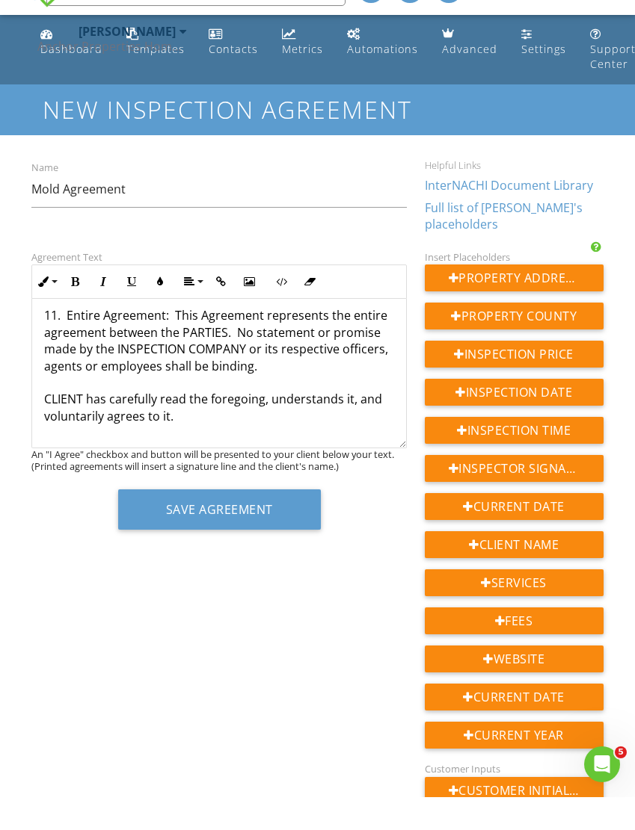
copy p "{{ADDRESS}}"
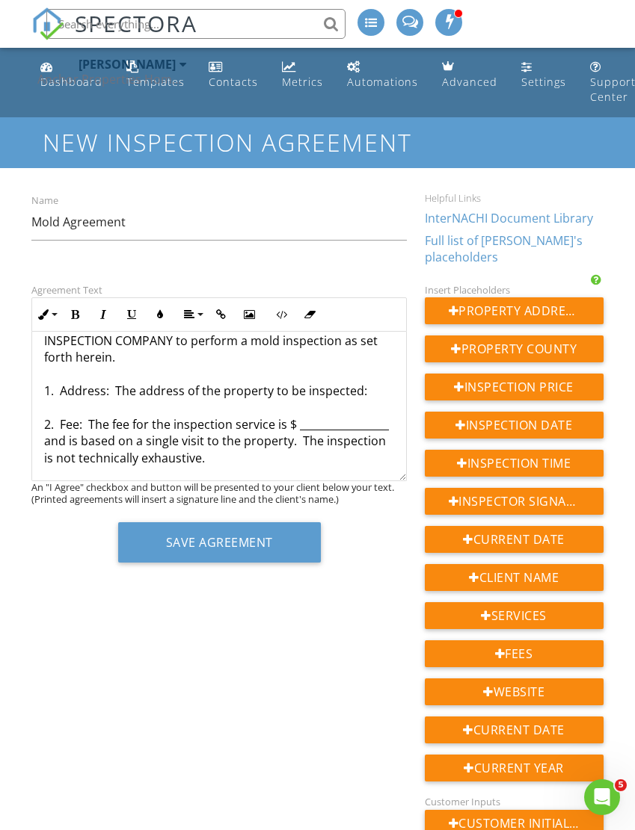
scroll to position [134, 0]
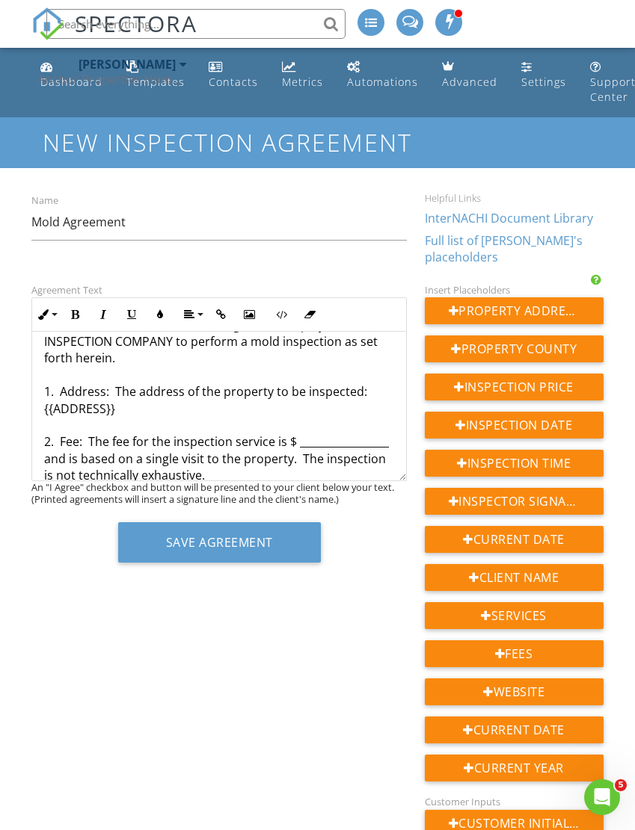
click at [555, 389] on div "Inspection Price" at bounding box center [514, 387] width 179 height 27
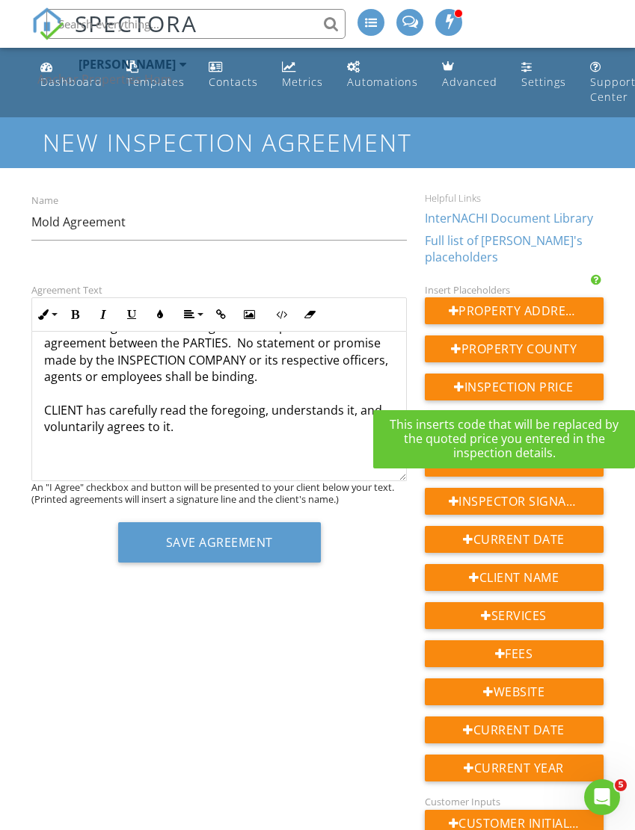
click at [44, 531] on p "{{PRICE}}" at bounding box center [218, 539] width 349 height 16
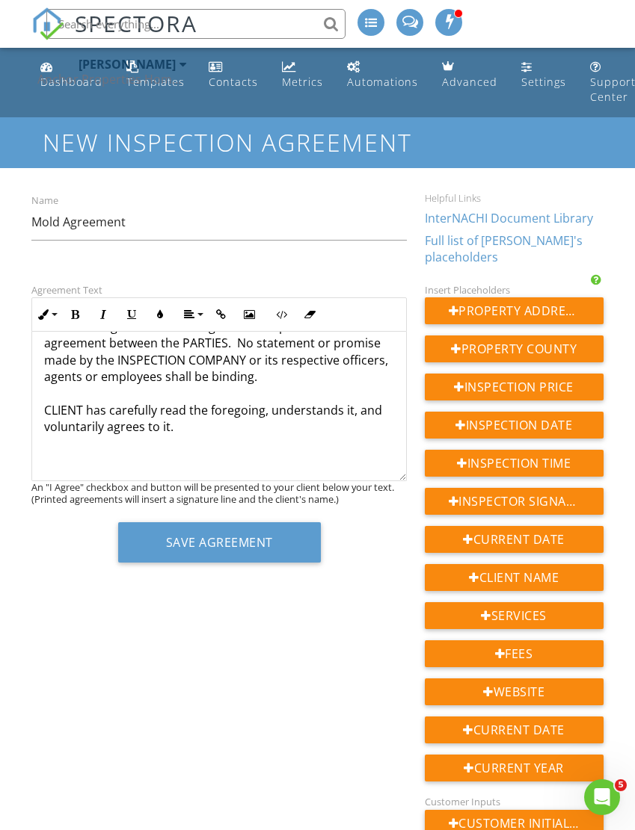
click at [46, 531] on p "{{PRICE}}" at bounding box center [218, 539] width 349 height 16
copy p "{{PRICE}}"
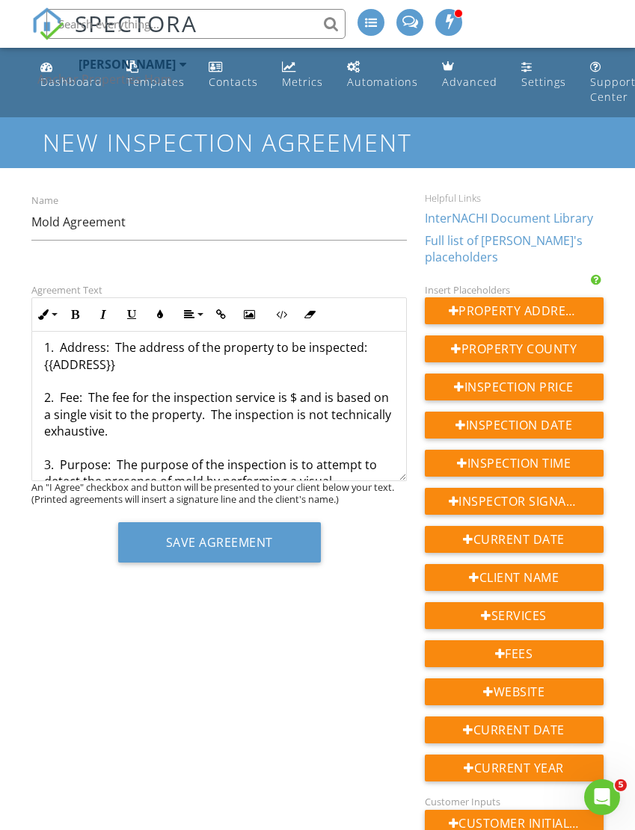
scroll to position [177, 0]
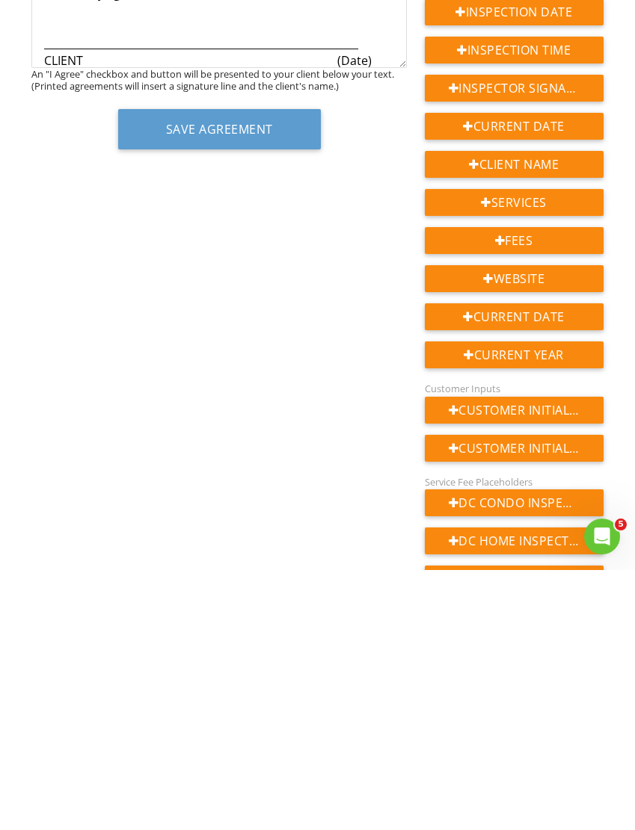
scroll to position [154, 0]
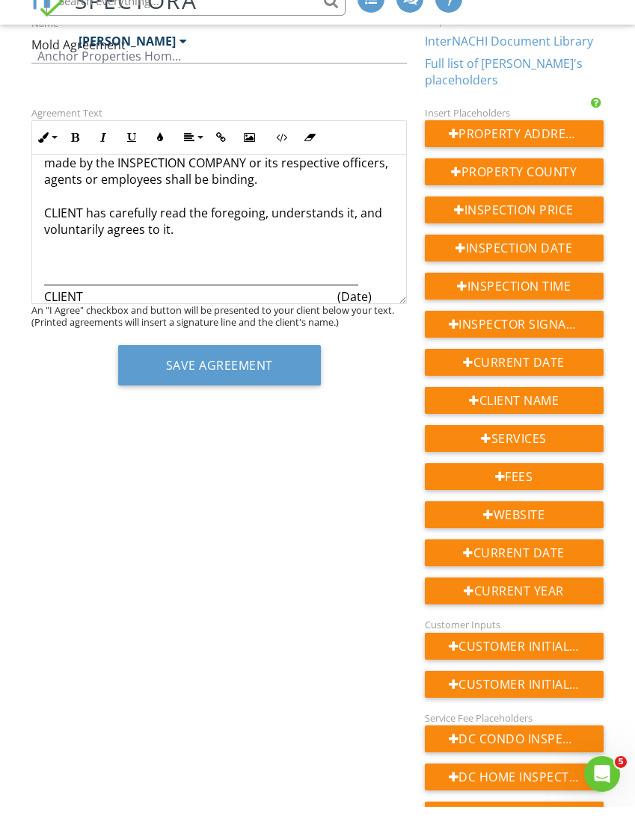
click at [286, 368] on button "Save Agreement" at bounding box center [219, 388] width 203 height 40
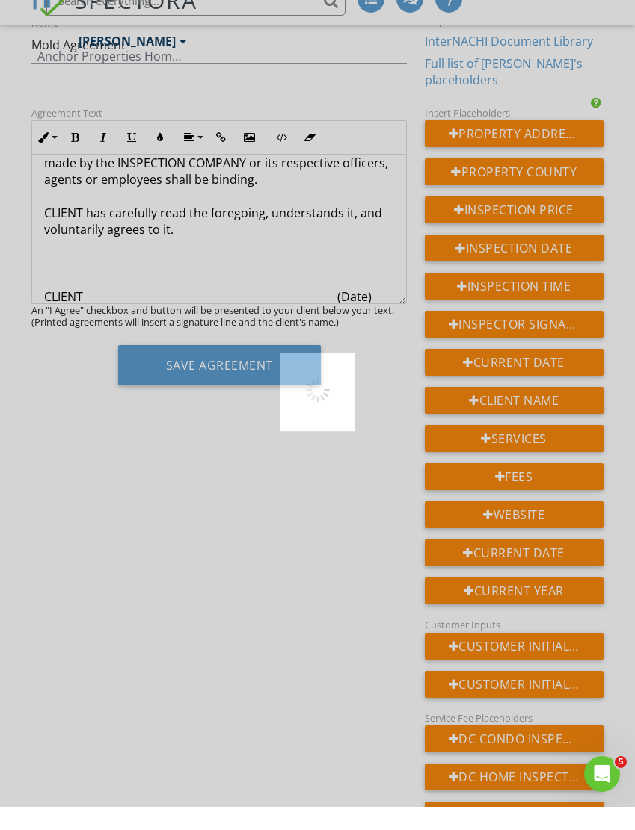
scroll to position [177, 1]
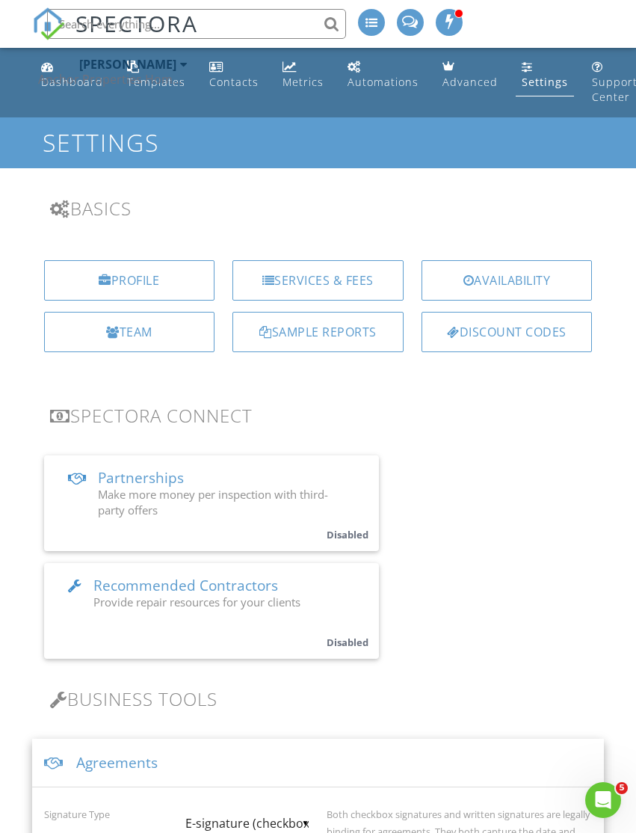
click at [522, 84] on div "Settings" at bounding box center [545, 82] width 46 height 14
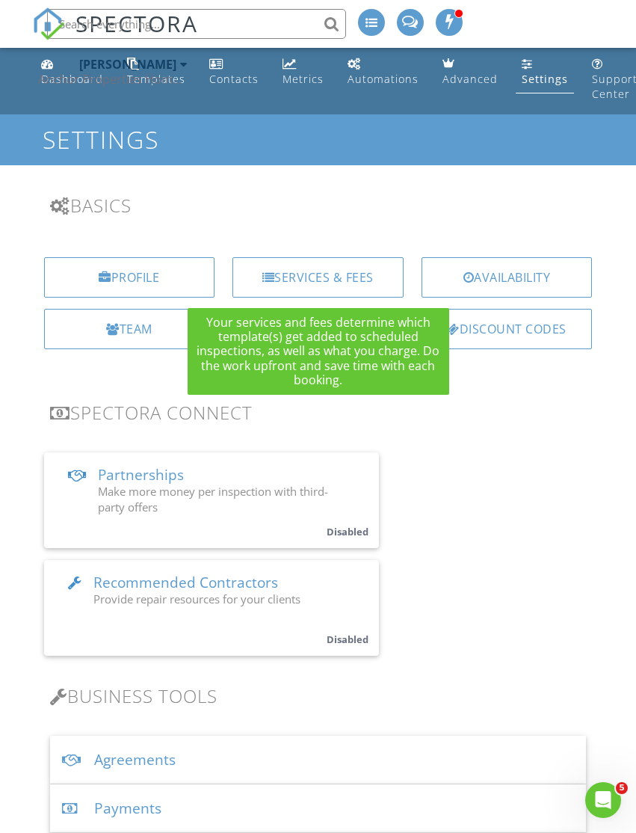
click at [311, 272] on div "Services & Fees" at bounding box center [317, 277] width 171 height 40
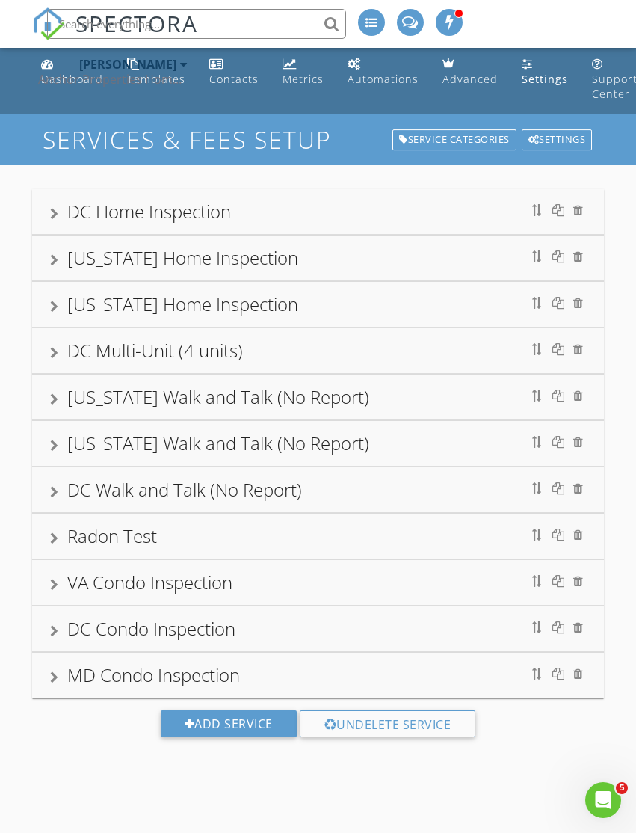
click at [245, 726] on div "Add Service" at bounding box center [229, 723] width 136 height 27
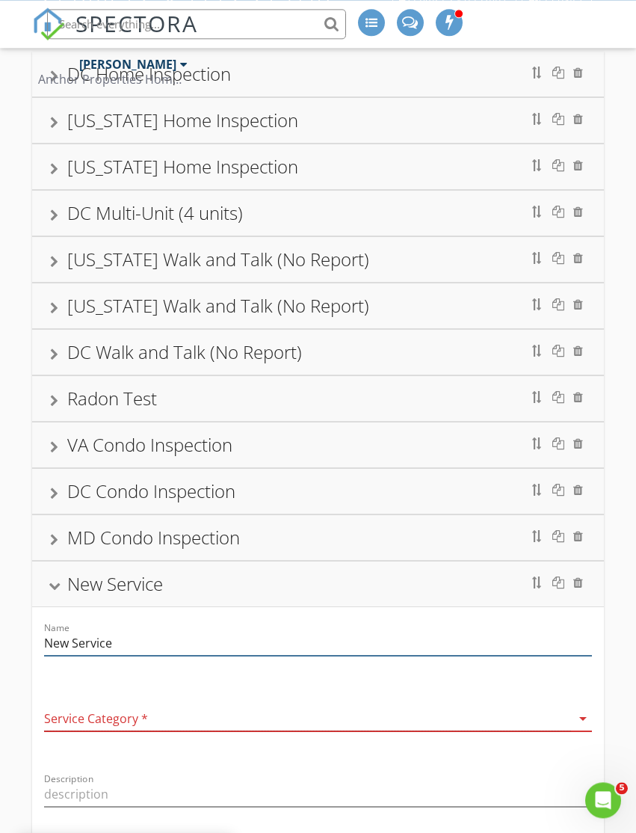
click at [251, 642] on input "New Service" at bounding box center [318, 643] width 549 height 25
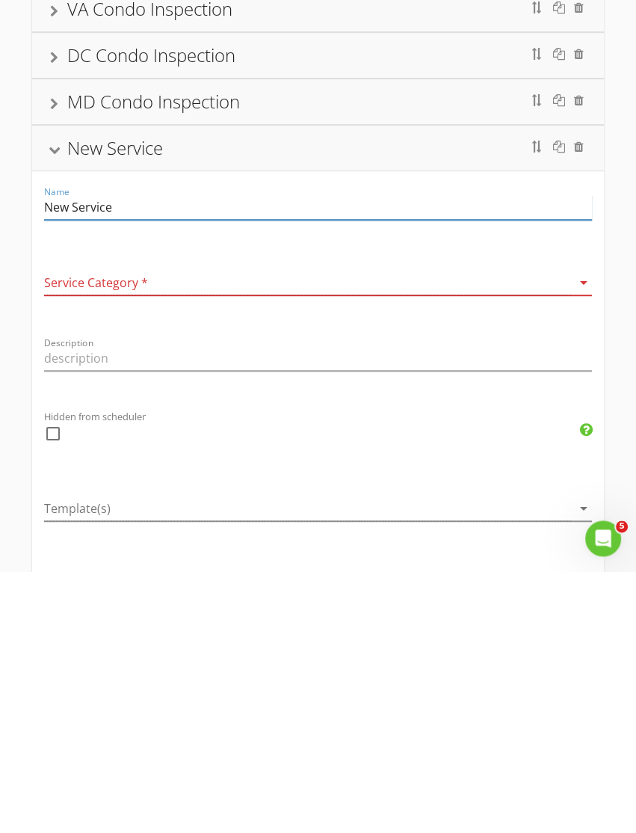
scroll to position [316, 0]
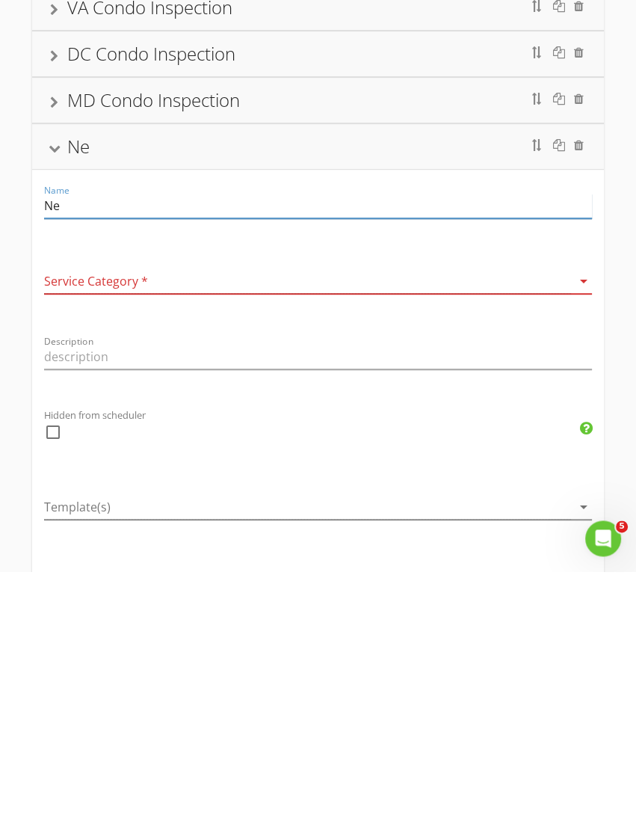
type input "N"
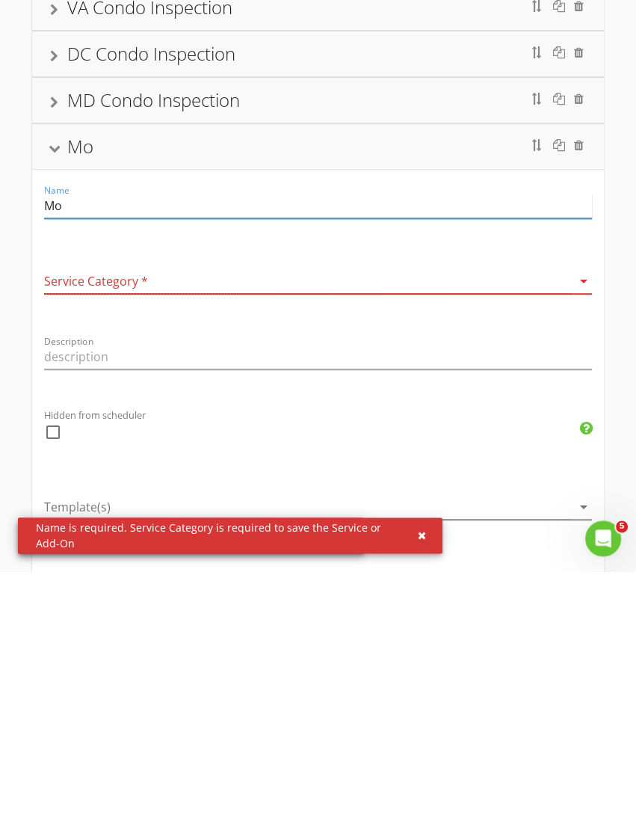
type input "M"
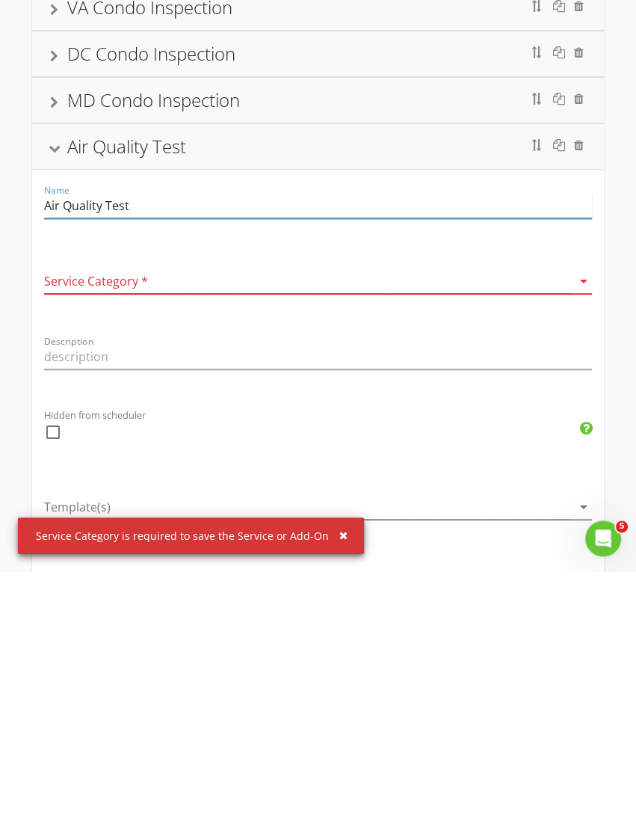
type input "Air Quality Test"
click at [424, 531] on div at bounding box center [308, 543] width 528 height 25
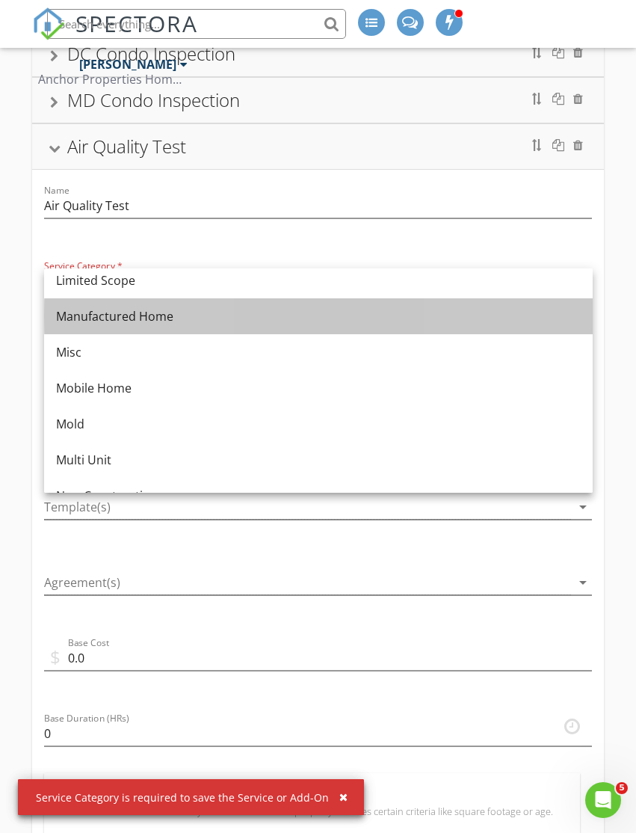
scroll to position [274, 0]
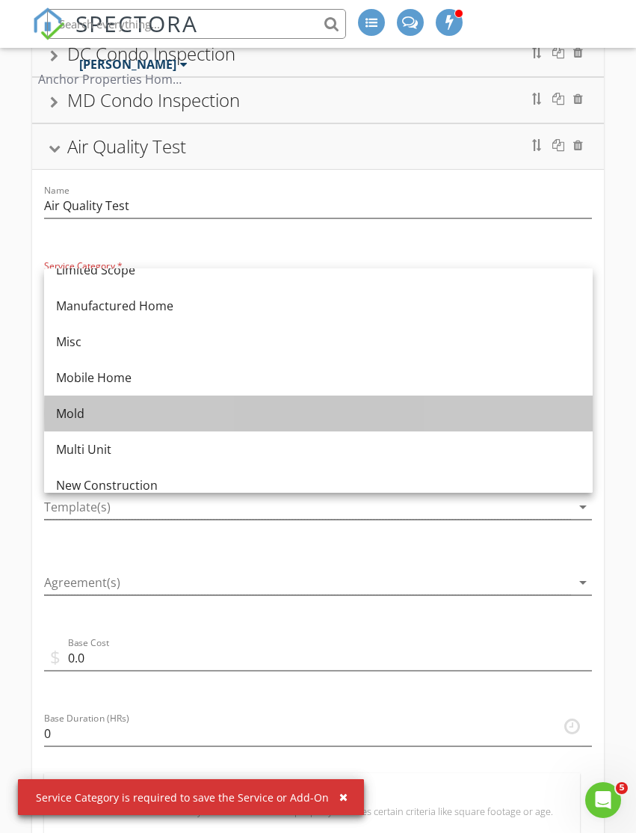
click at [311, 407] on div "Mold" at bounding box center [318, 413] width 525 height 18
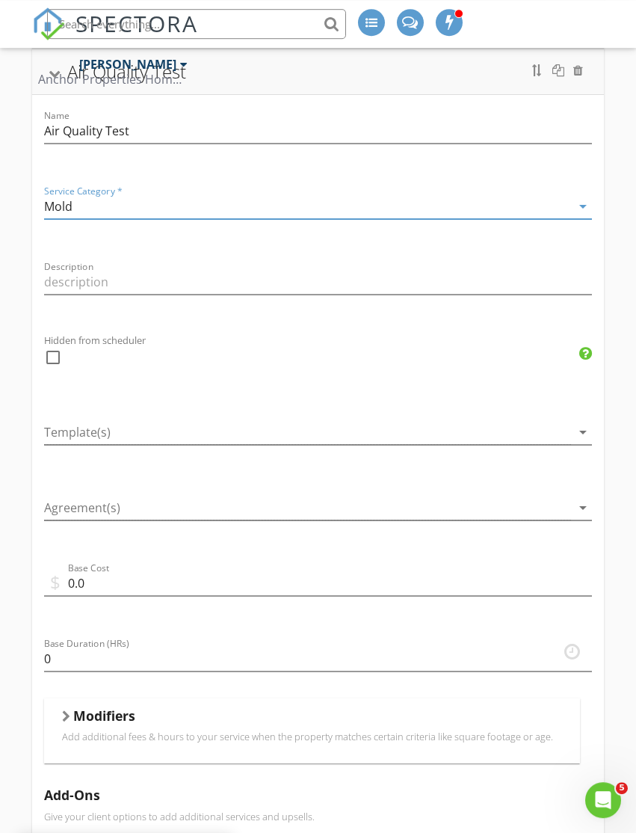
scroll to position [652, 0]
click at [283, 508] on div at bounding box center [308, 508] width 528 height 25
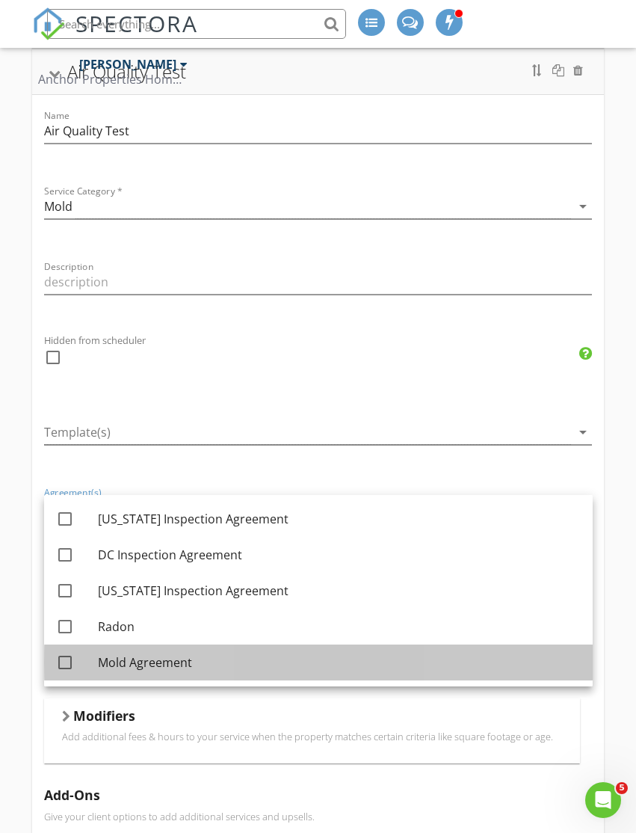
click at [154, 657] on div "Mold Agreement" at bounding box center [339, 662] width 483 height 18
checkbox input "true"
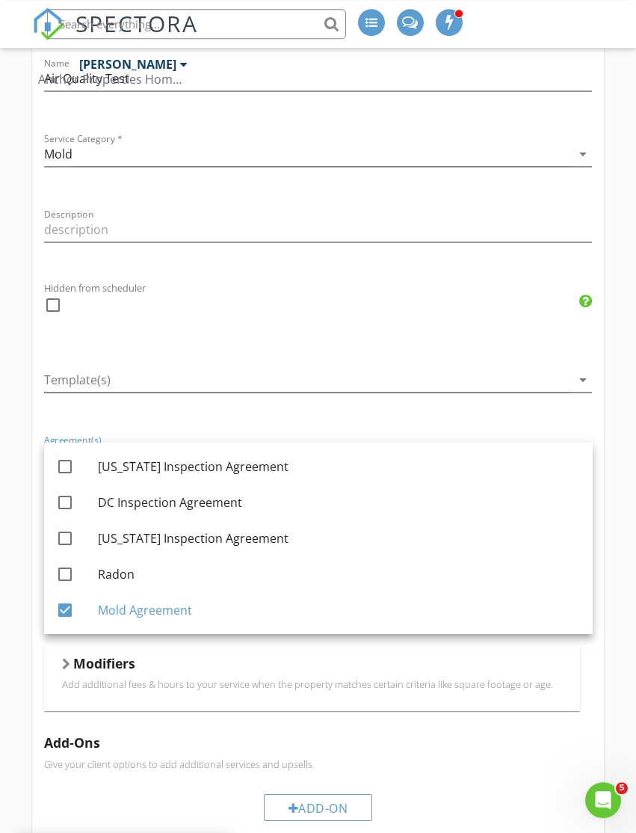
scroll to position [705, 0]
click at [446, 321] on div "check_box_outline_blank" at bounding box center [318, 312] width 549 height 39
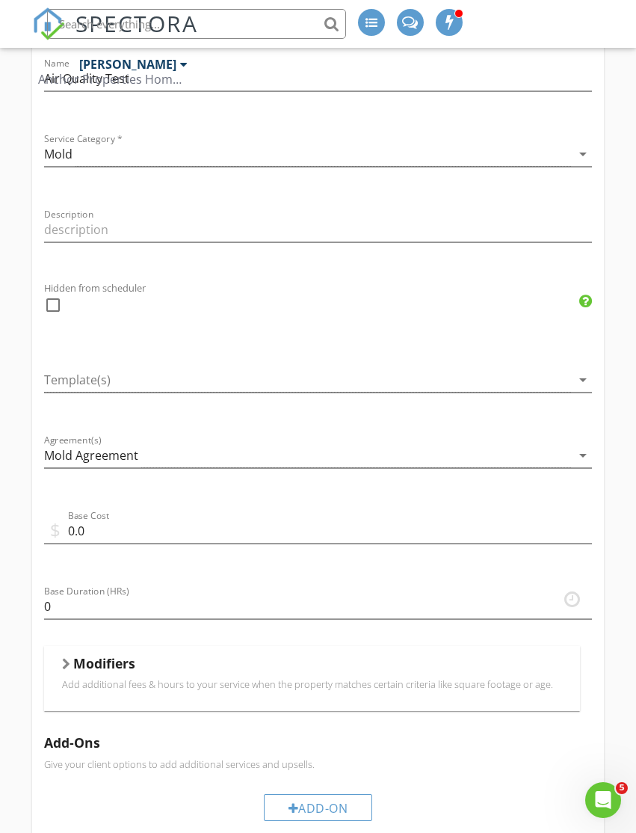
scroll to position [703, 0]
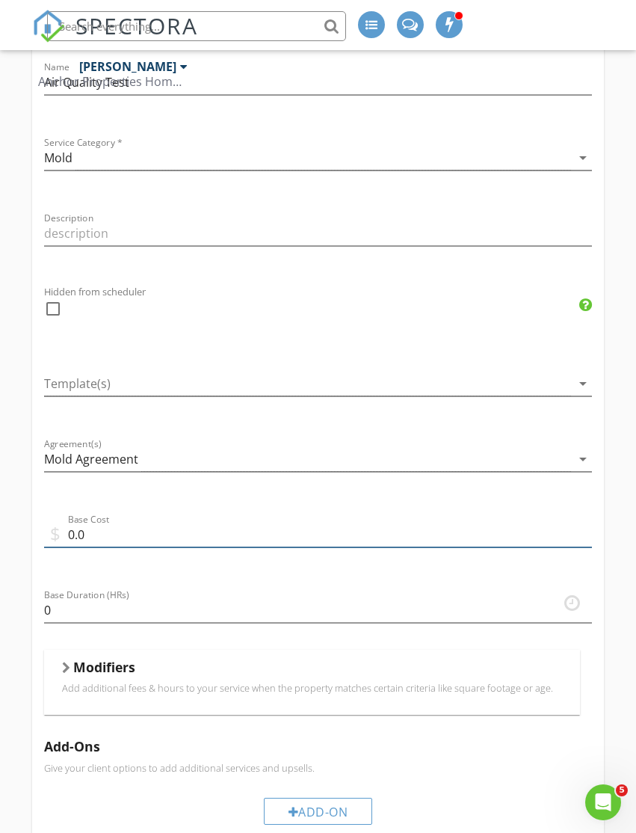
click at [441, 543] on input "0.0" at bounding box center [318, 532] width 549 height 25
type input "0"
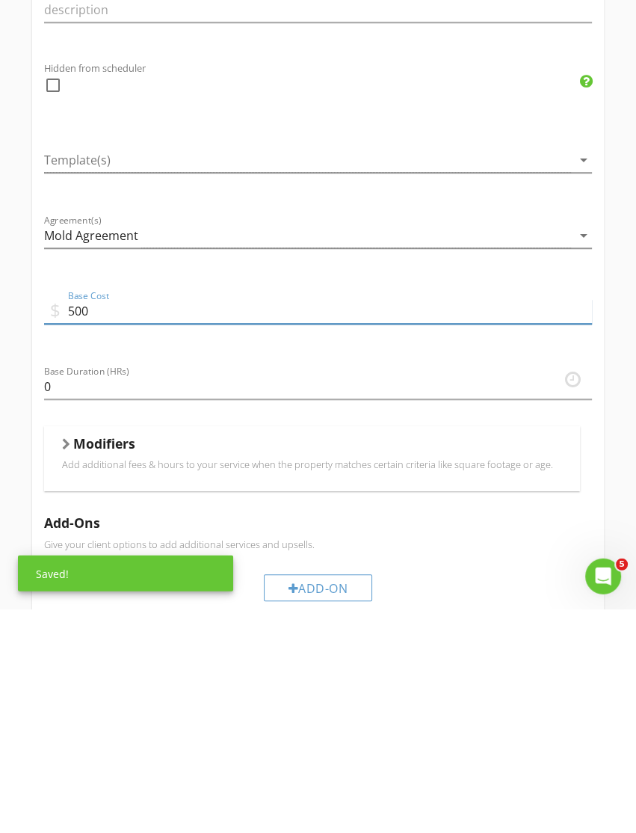
type input "500"
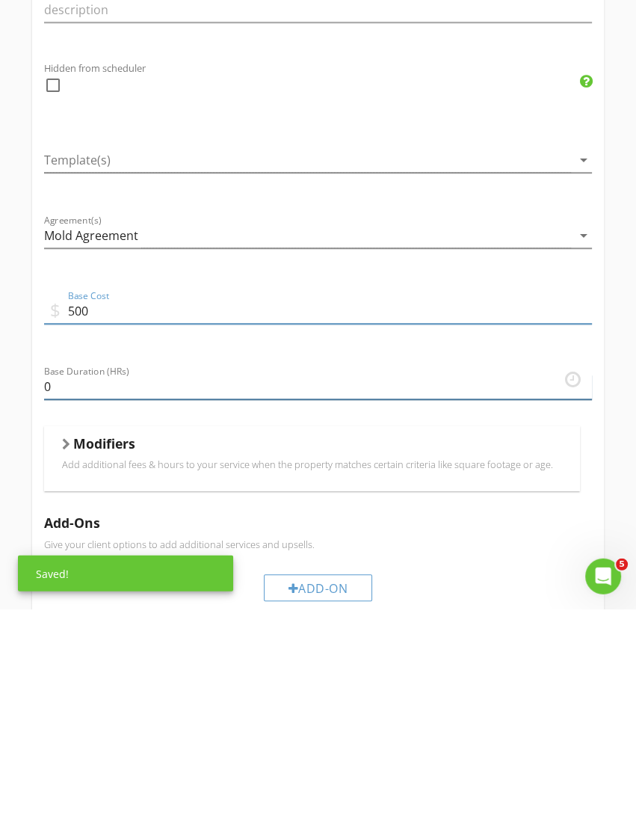
click at [476, 599] on input "0" at bounding box center [318, 611] width 549 height 25
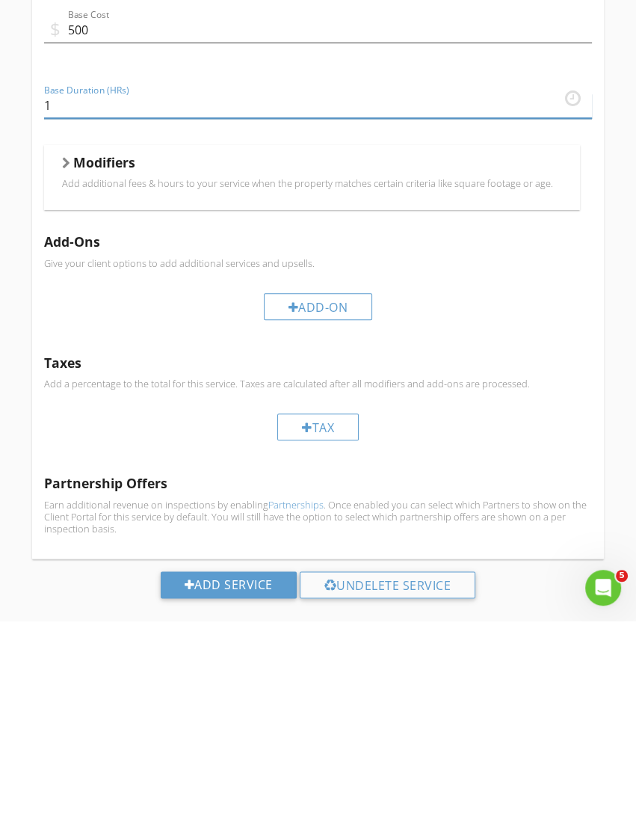
scroll to position [1018, 0]
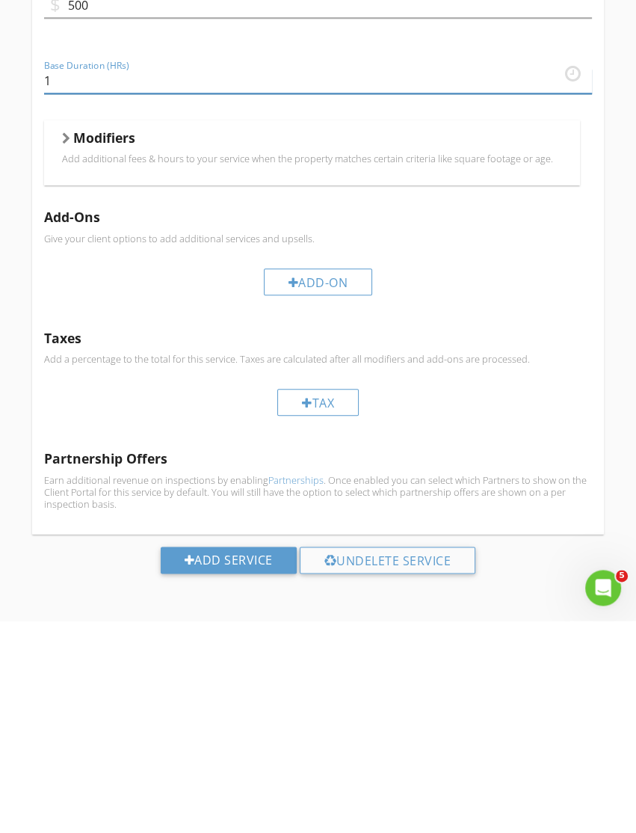
type input "1"
click at [259, 759] on div "Add Service" at bounding box center [229, 772] width 136 height 27
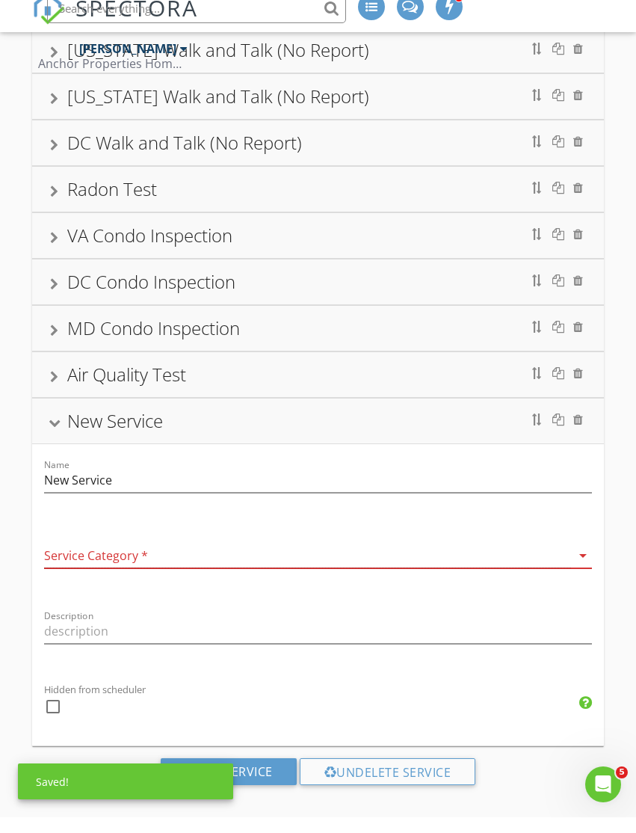
scroll to position [299, 0]
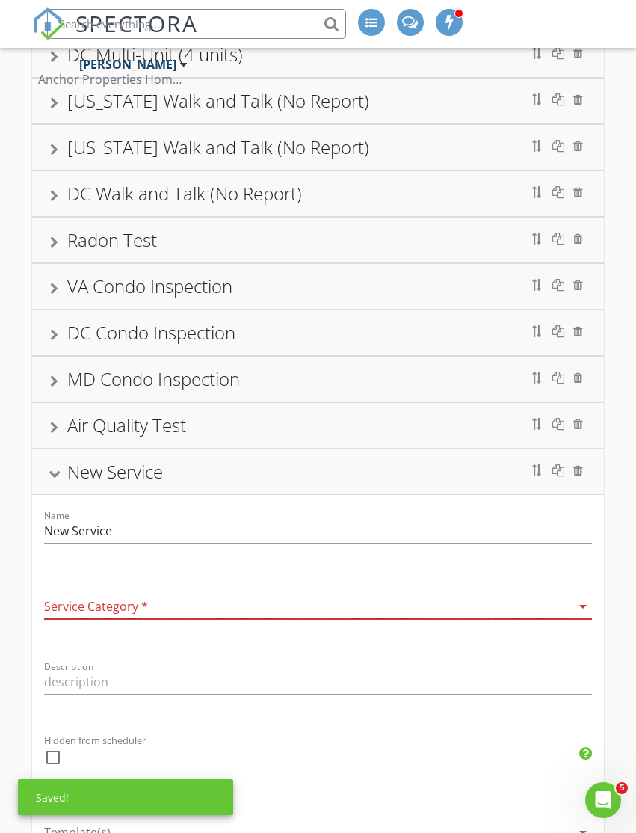
click at [483, 594] on div at bounding box center [308, 606] width 528 height 25
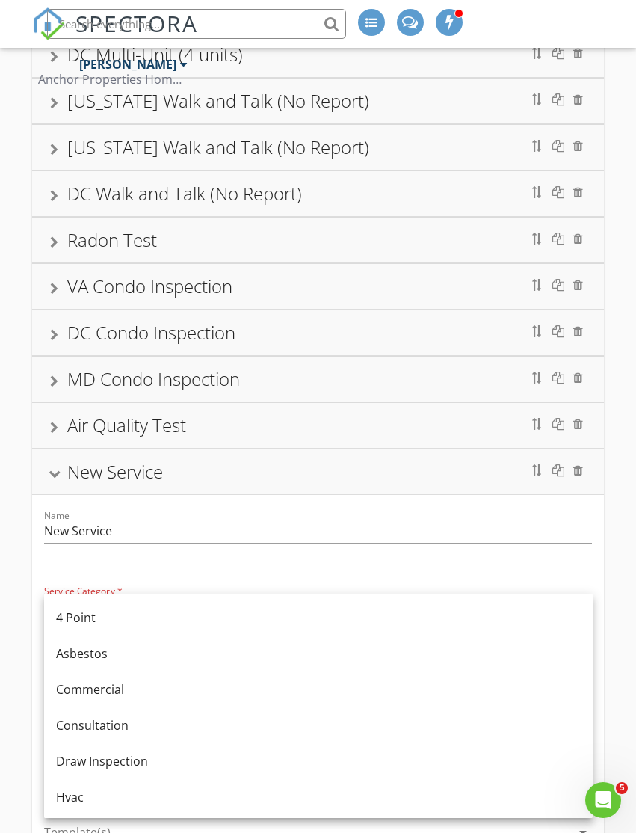
click at [576, 469] on div at bounding box center [578, 470] width 10 height 12
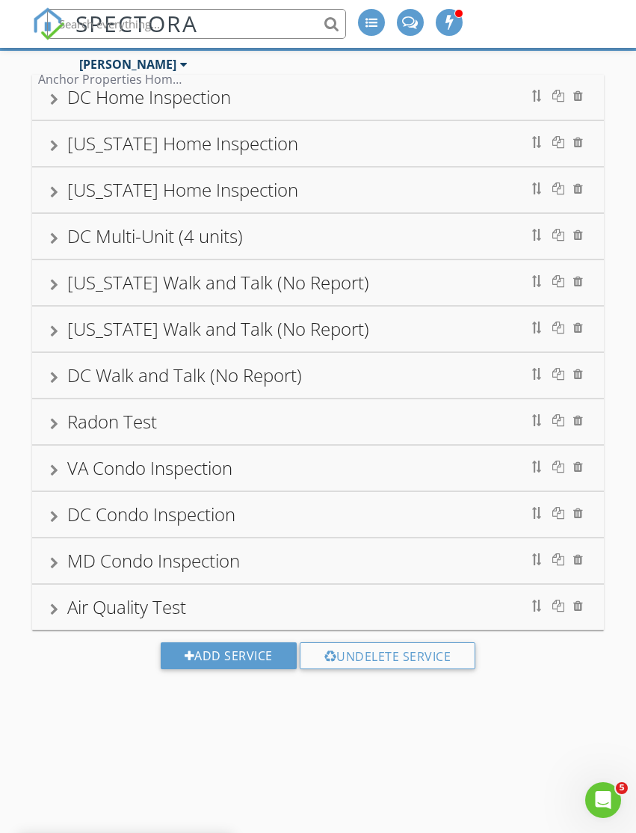
scroll to position [117, 0]
